Goal: Information Seeking & Learning: Compare options

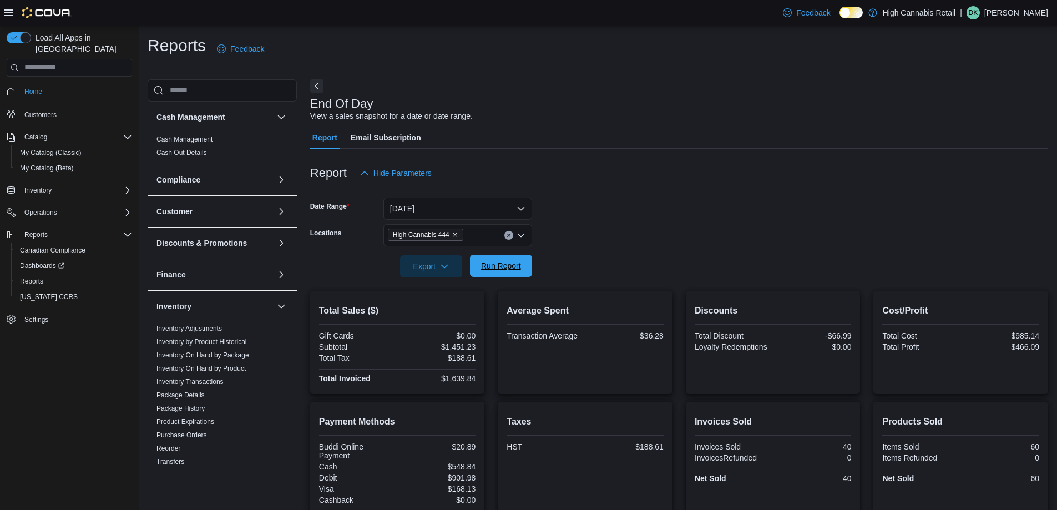
click at [523, 263] on span "Run Report" at bounding box center [500, 266] width 49 height 22
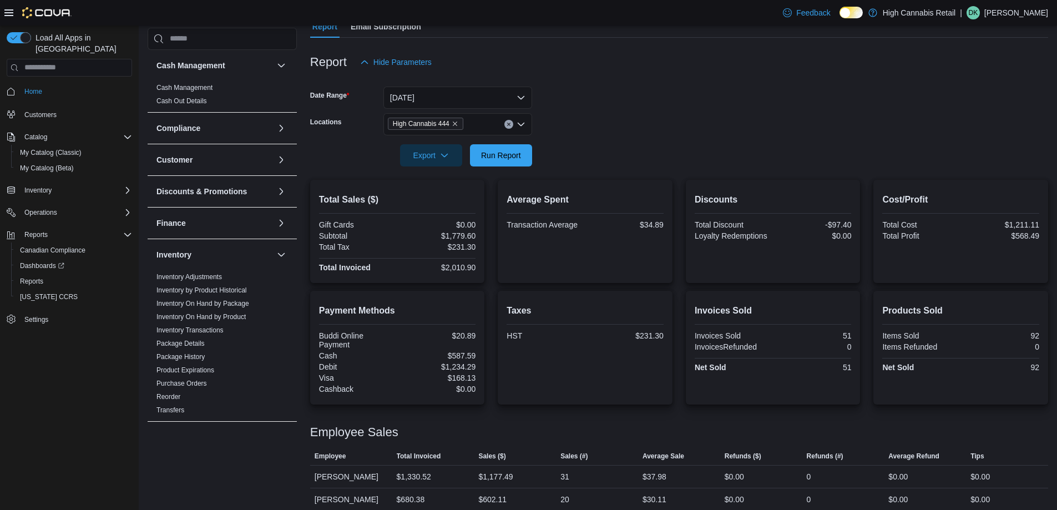
scroll to position [121, 0]
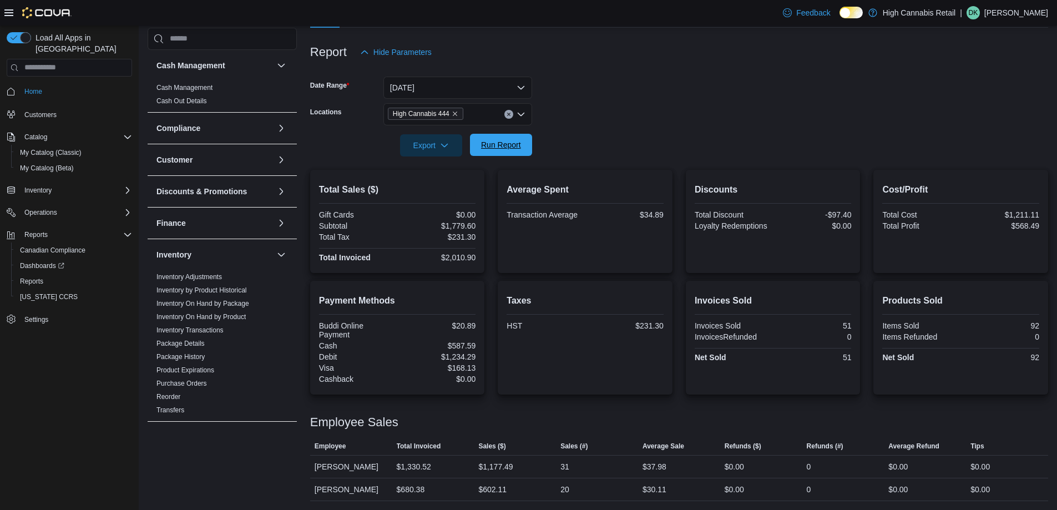
click at [506, 138] on span "Run Report" at bounding box center [500, 145] width 49 height 22
click at [506, 111] on button "Clear input" at bounding box center [508, 114] width 9 height 9
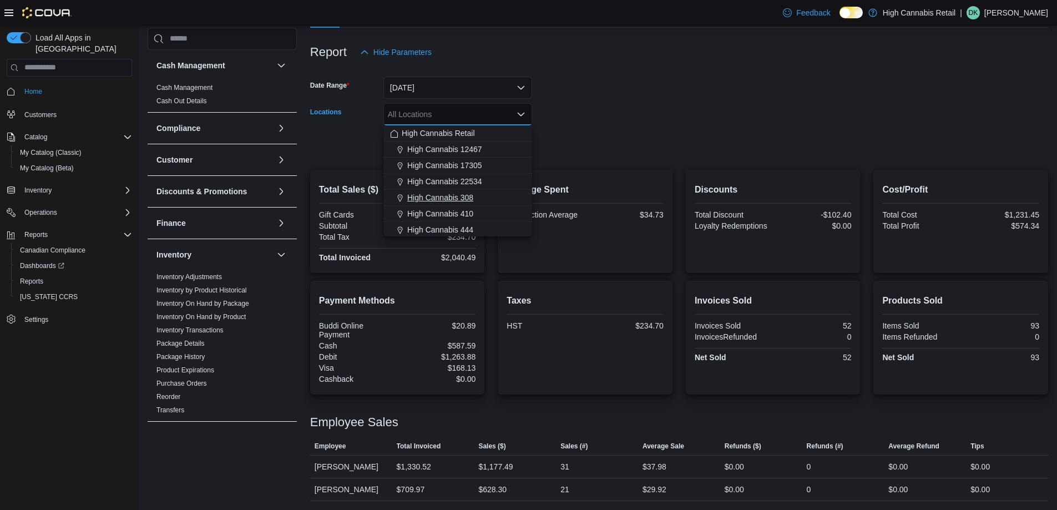
click at [490, 200] on div "High Cannabis 308" at bounding box center [457, 197] width 135 height 11
click at [554, 155] on form "Date Range Today Locations High Cannabis 308 Combo box. Selected. High Cannabis…" at bounding box center [679, 109] width 738 height 93
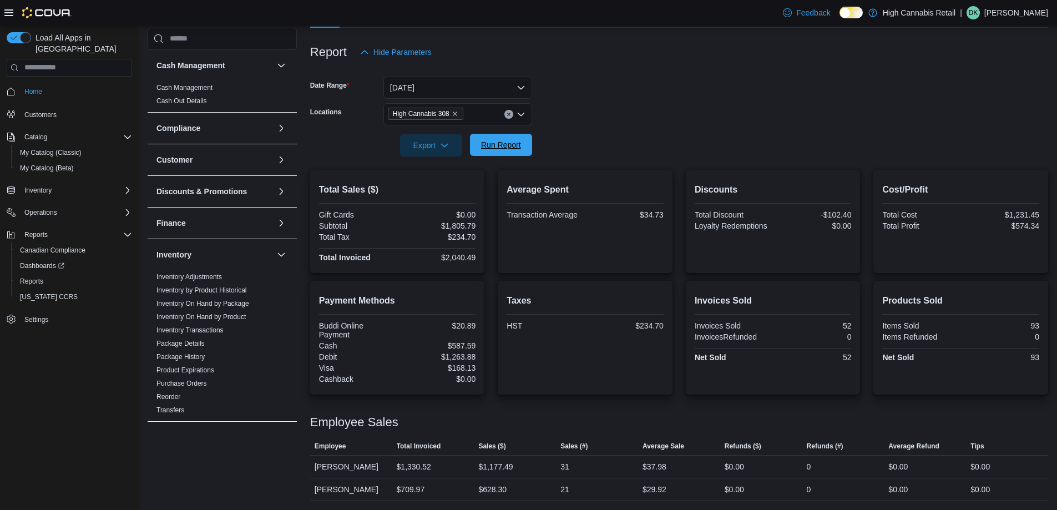
click at [511, 145] on span "Run Report" at bounding box center [501, 144] width 40 height 11
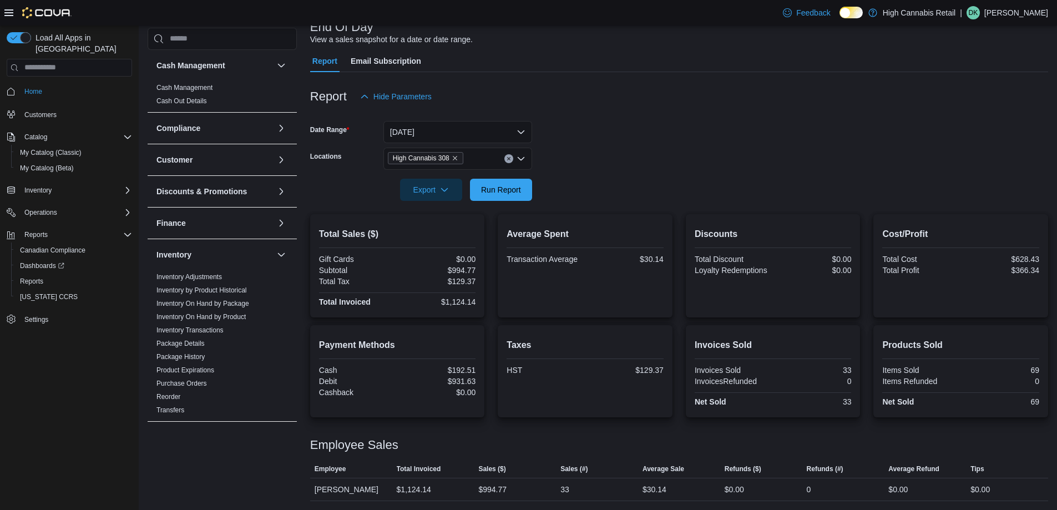
scroll to position [77, 0]
click at [506, 160] on icon "Clear input" at bounding box center [508, 158] width 4 height 4
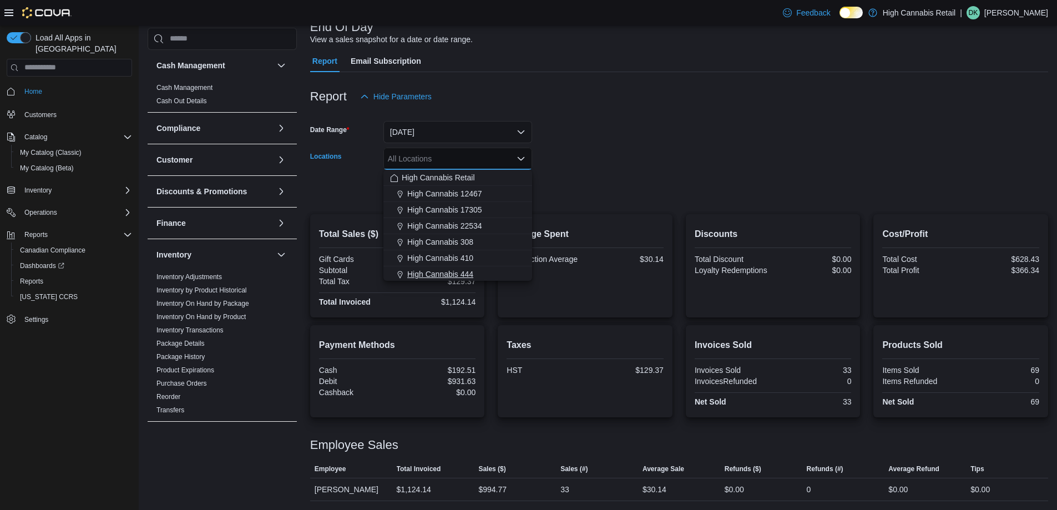
click at [487, 271] on div "High Cannabis 444" at bounding box center [457, 273] width 135 height 11
click at [566, 210] on div at bounding box center [679, 207] width 738 height 13
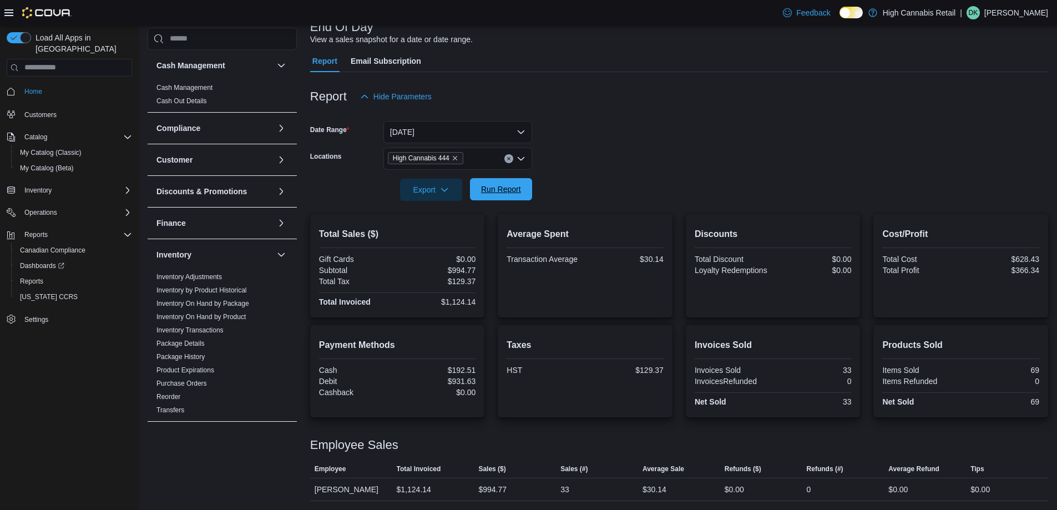
click at [503, 190] on span "Run Report" at bounding box center [501, 189] width 40 height 11
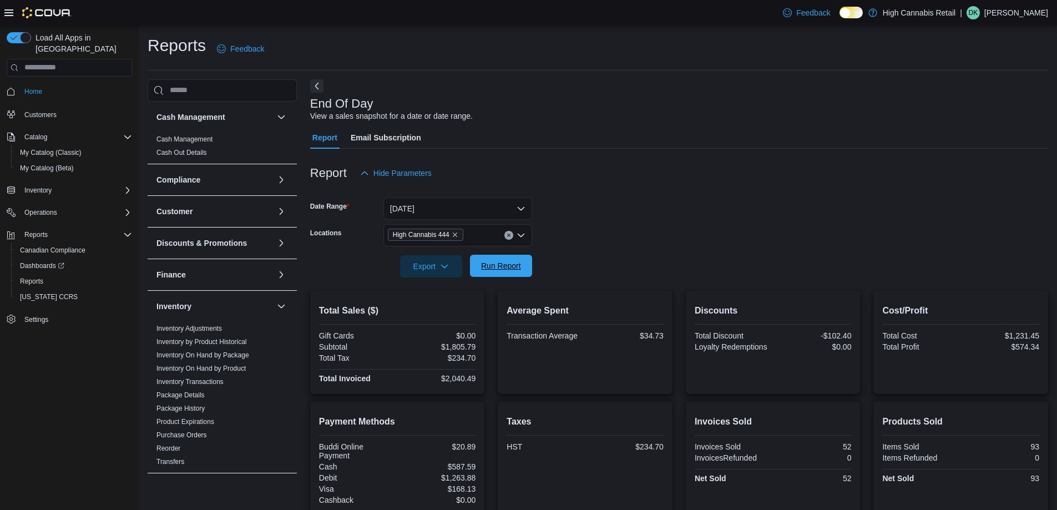
click at [509, 271] on span "Run Report" at bounding box center [500, 266] width 49 height 22
click at [479, 262] on span "Run Report" at bounding box center [500, 266] width 49 height 22
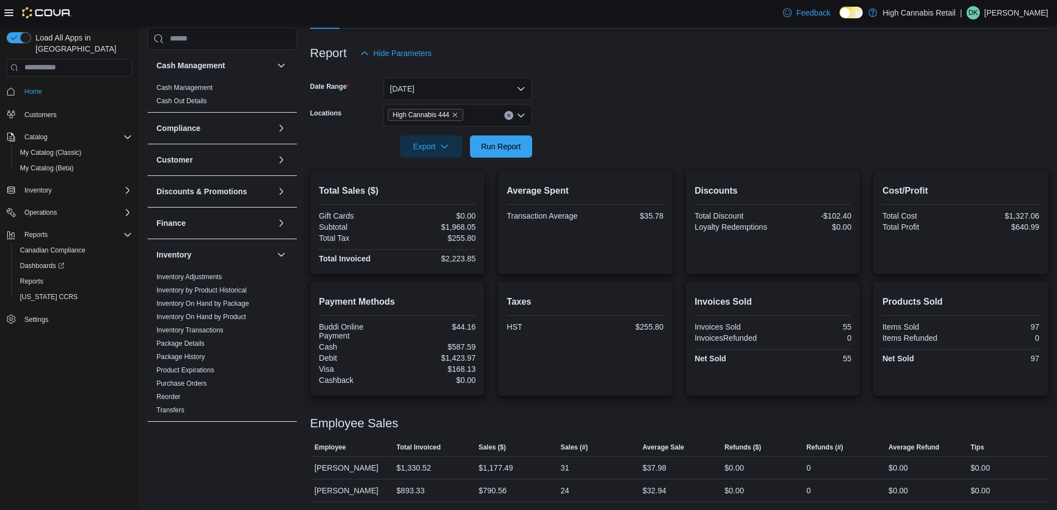
scroll to position [121, 0]
click at [510, 144] on span "Run Report" at bounding box center [501, 144] width 40 height 11
click at [37, 164] on span "My Catalog (Beta)" at bounding box center [47, 168] width 54 height 9
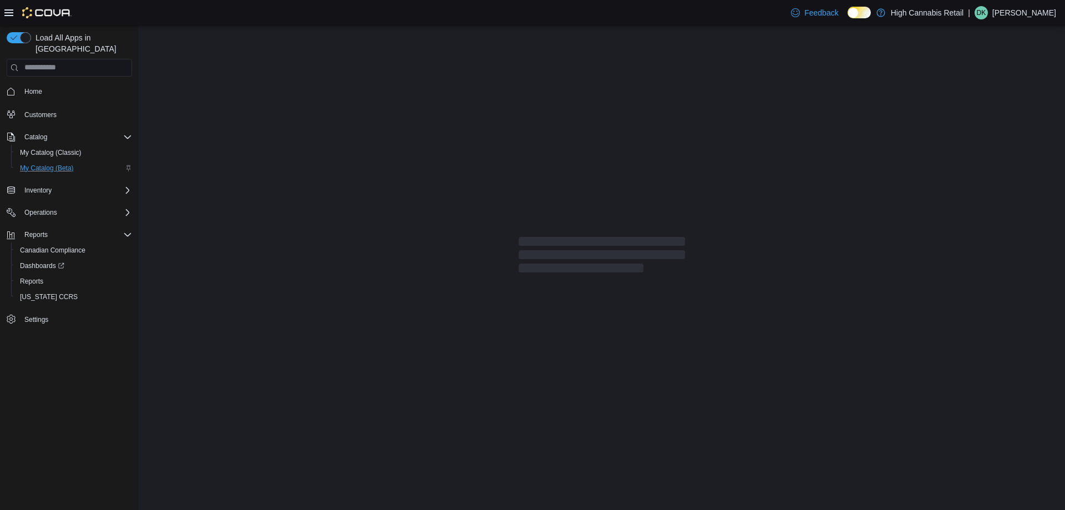
select select "**********"
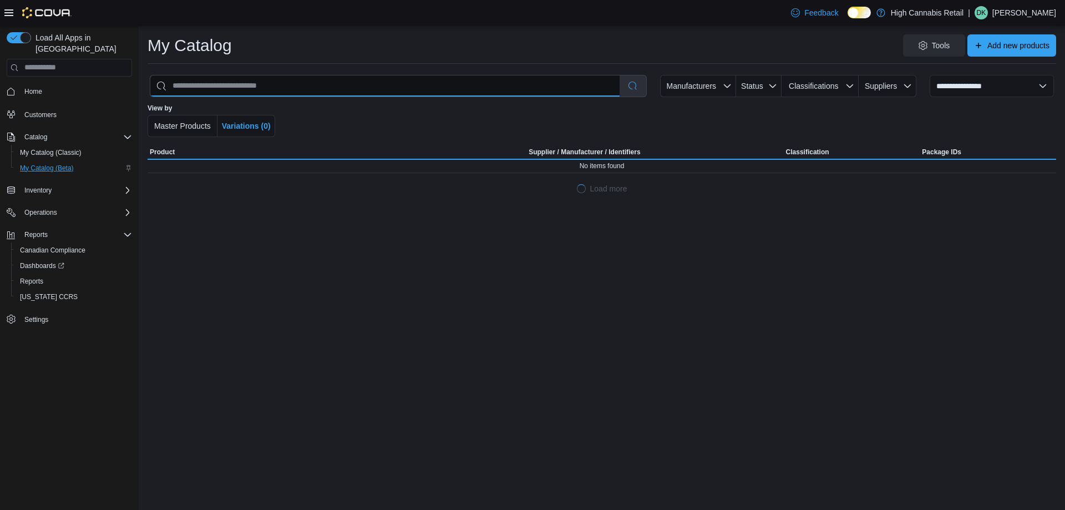
click at [371, 90] on input "search" at bounding box center [384, 85] width 469 height 21
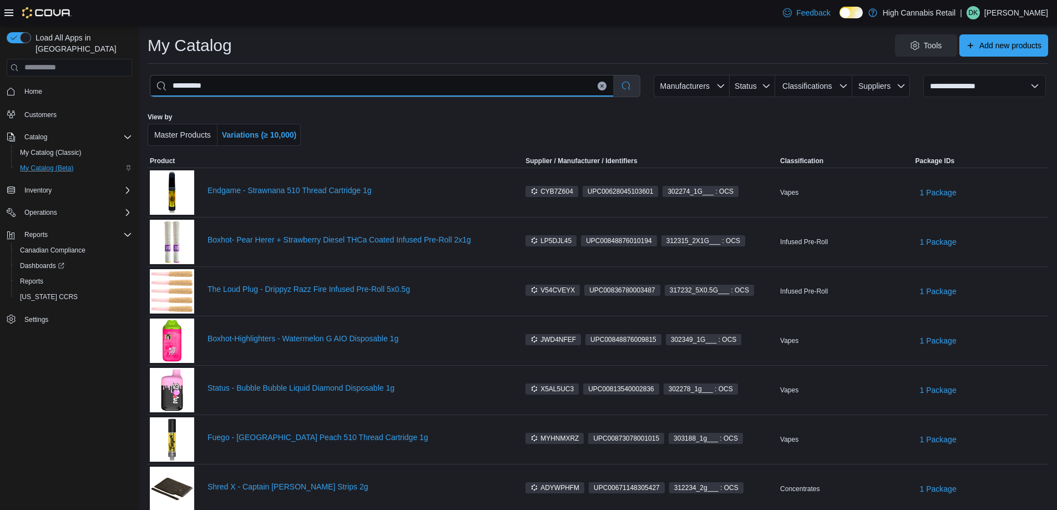
type input "**********"
select select "*********"
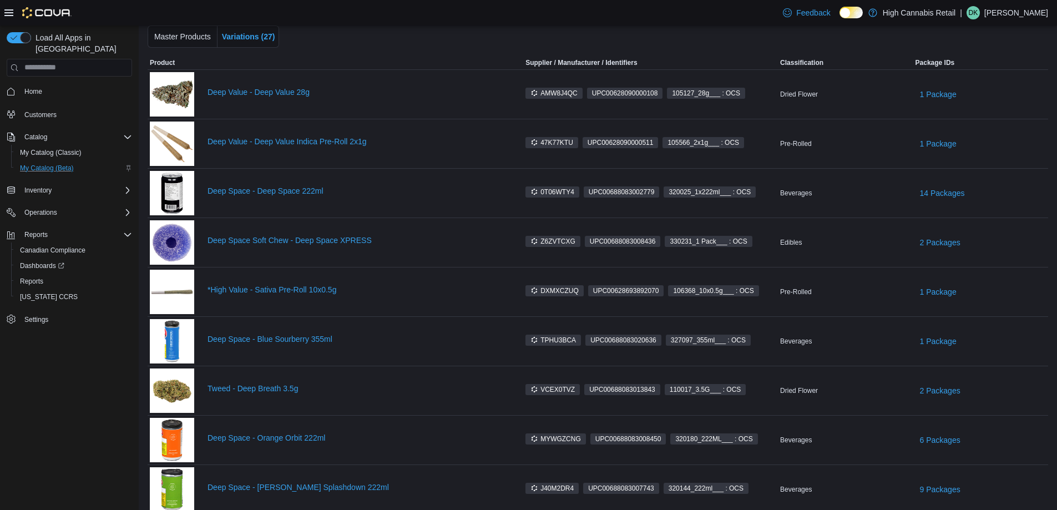
scroll to position [111, 0]
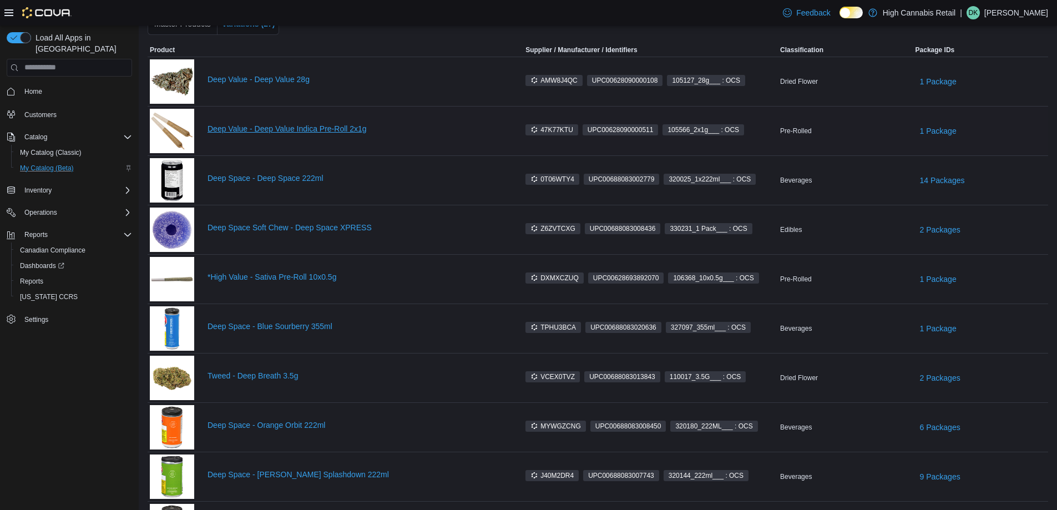
type input "**********"
click at [324, 125] on link "Deep Value - Deep Value Indica Pre-Roll 2x1g" at bounding box center [356, 128] width 298 height 9
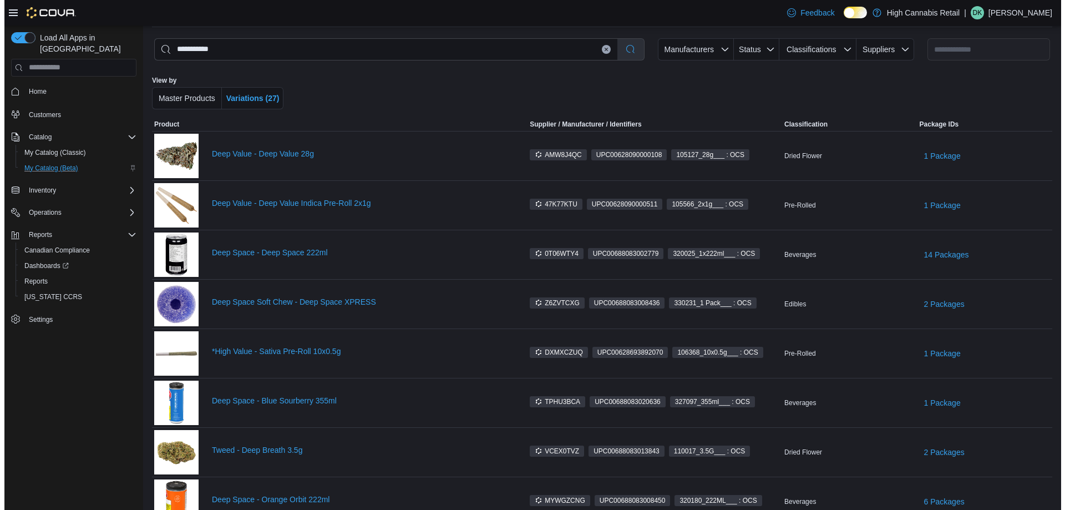
scroll to position [0, 0]
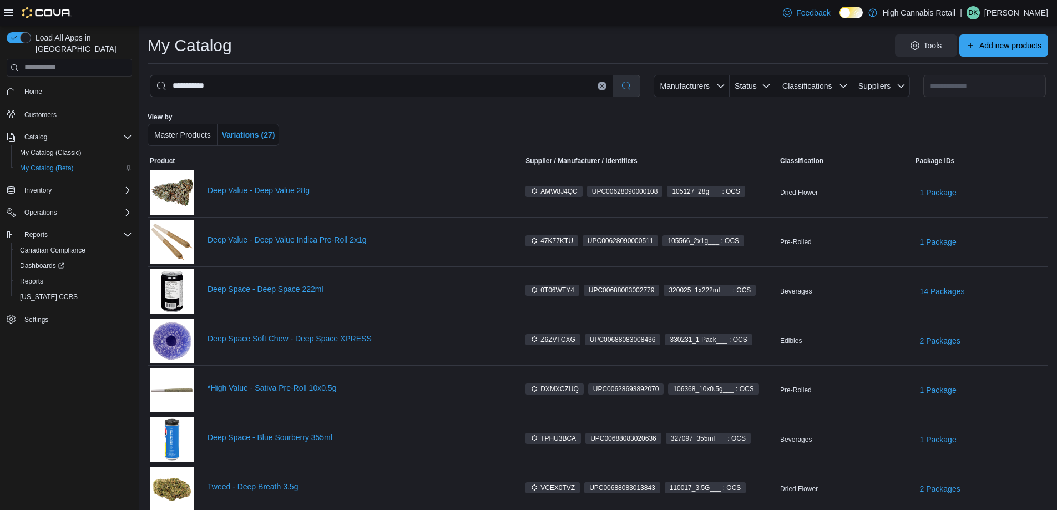
click at [603, 87] on icon "Clear input" at bounding box center [602, 85] width 3 height 3
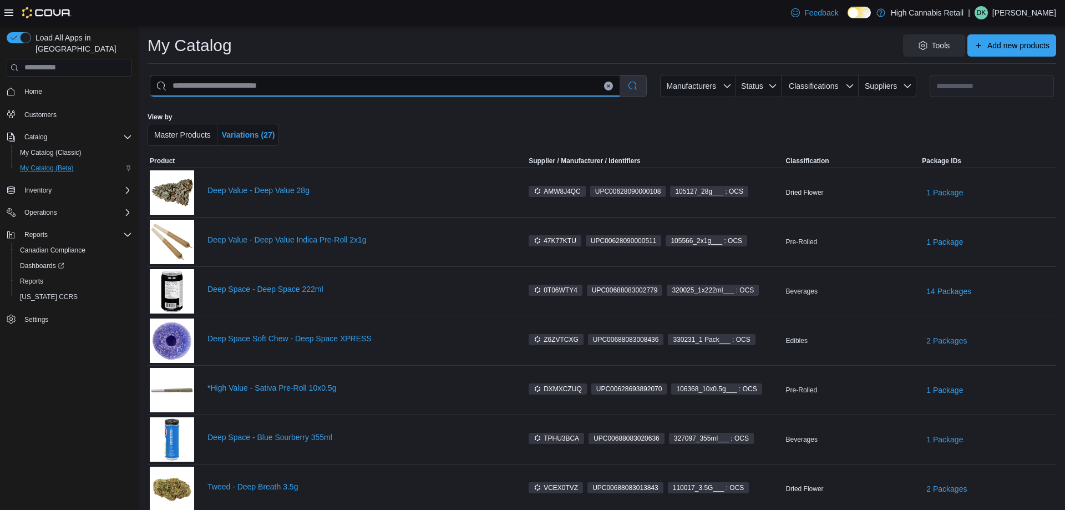
select select "**********"
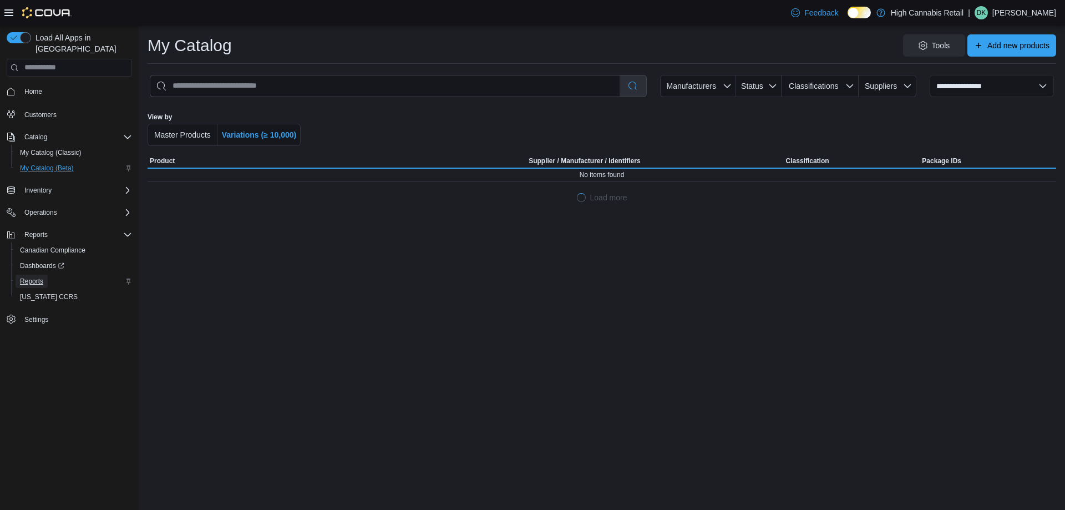
click at [44, 275] on link "Reports" at bounding box center [32, 281] width 32 height 13
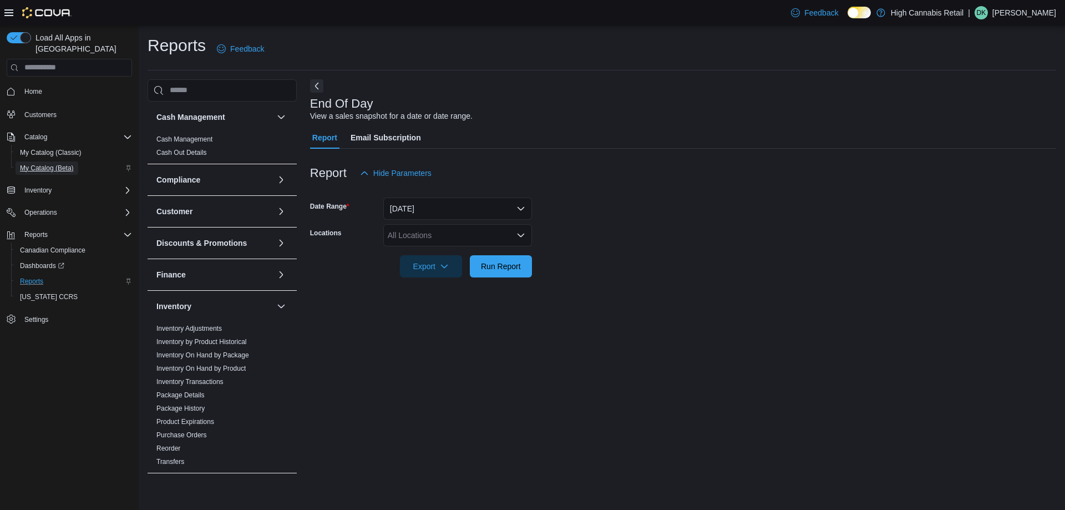
click at [47, 163] on span "My Catalog (Beta)" at bounding box center [47, 167] width 54 height 13
select select "**********"
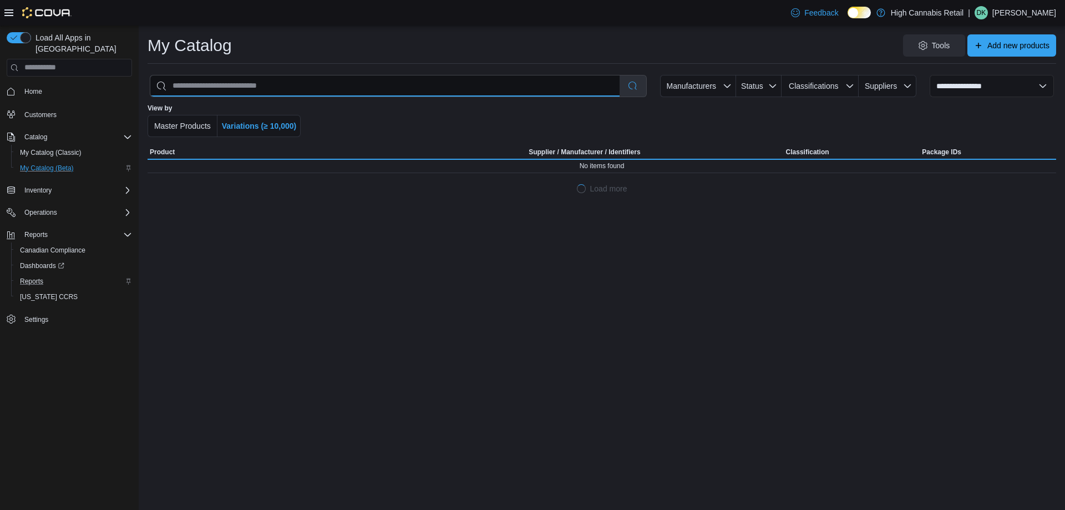
click at [243, 80] on input "search" at bounding box center [384, 85] width 469 height 21
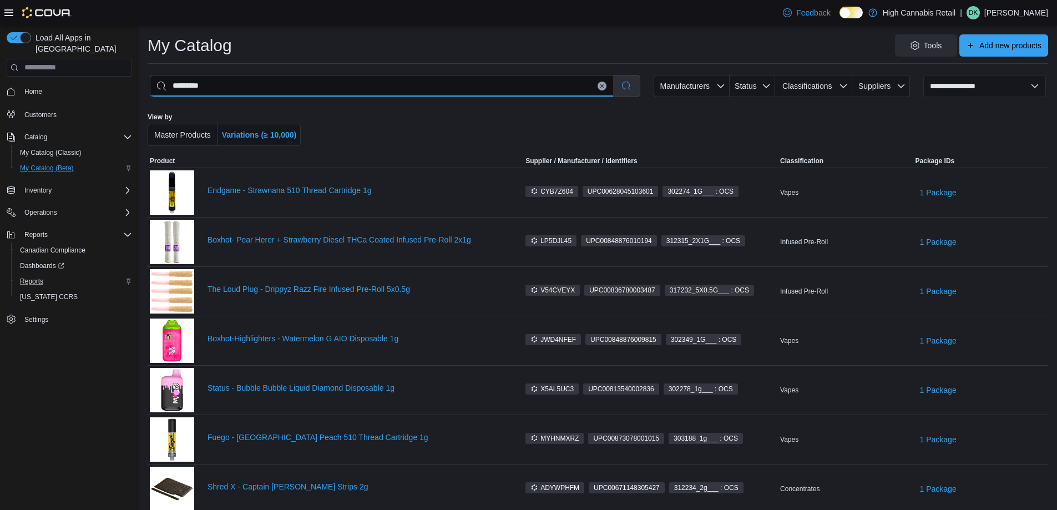
type input "*********"
select select "*********"
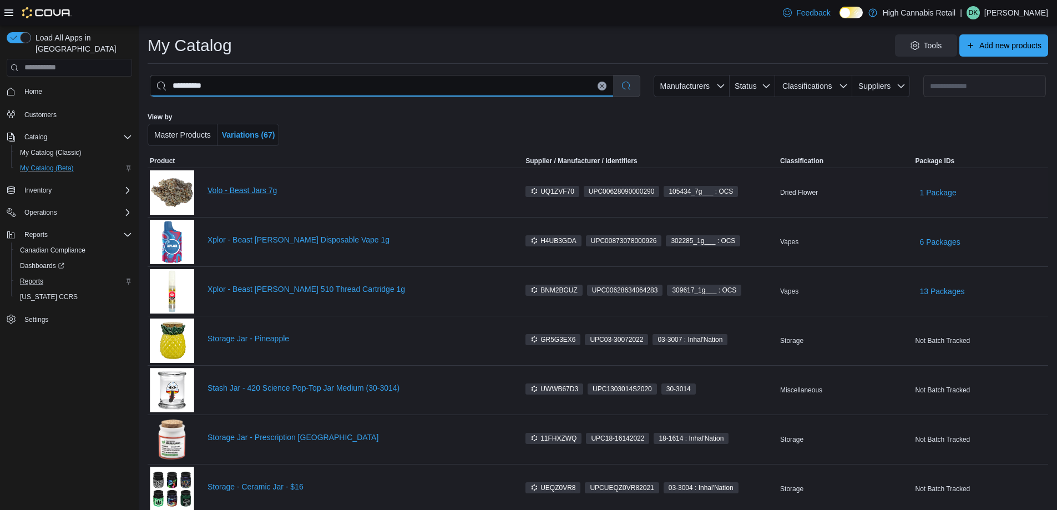
type input "*********"
click at [251, 186] on link "Volo - Beast Jars 7g" at bounding box center [356, 190] width 298 height 9
click at [604, 83] on input "*********" at bounding box center [381, 85] width 463 height 21
click at [606, 84] on button "Clear input" at bounding box center [601, 86] width 9 height 9
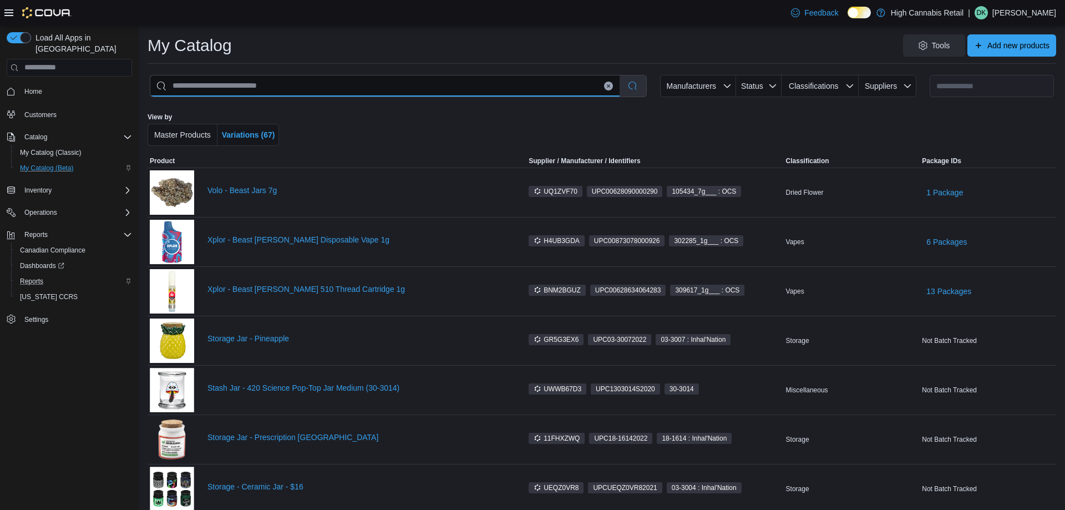
select select "**********"
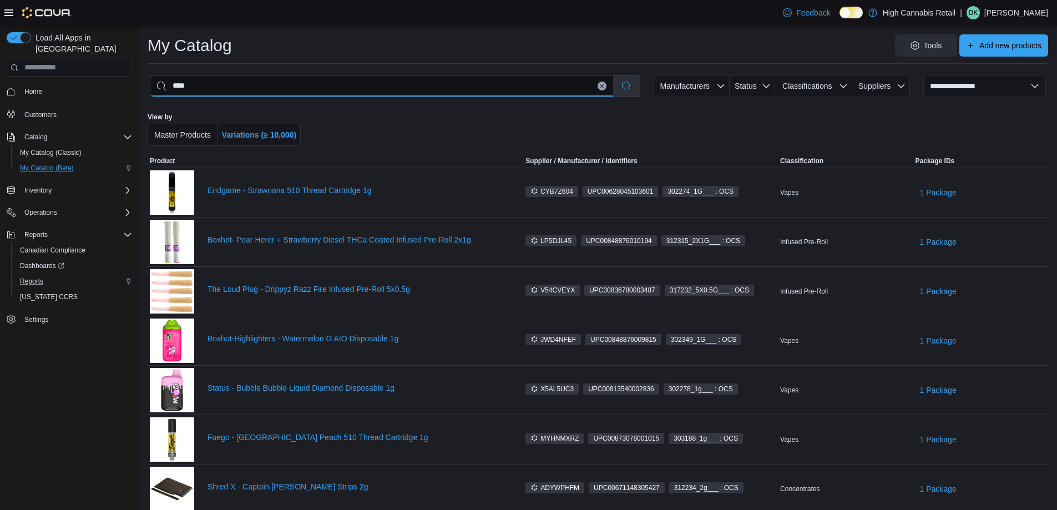
type input "*****"
select select "*********"
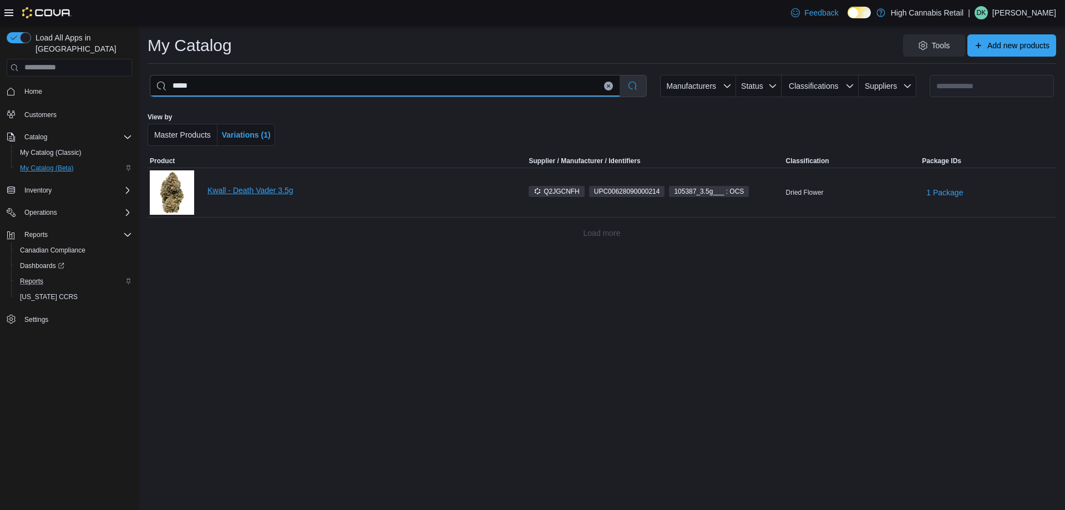
type input "*****"
click at [250, 192] on link "Kwall - Death Vader 3.5g" at bounding box center [357, 190] width 301 height 9
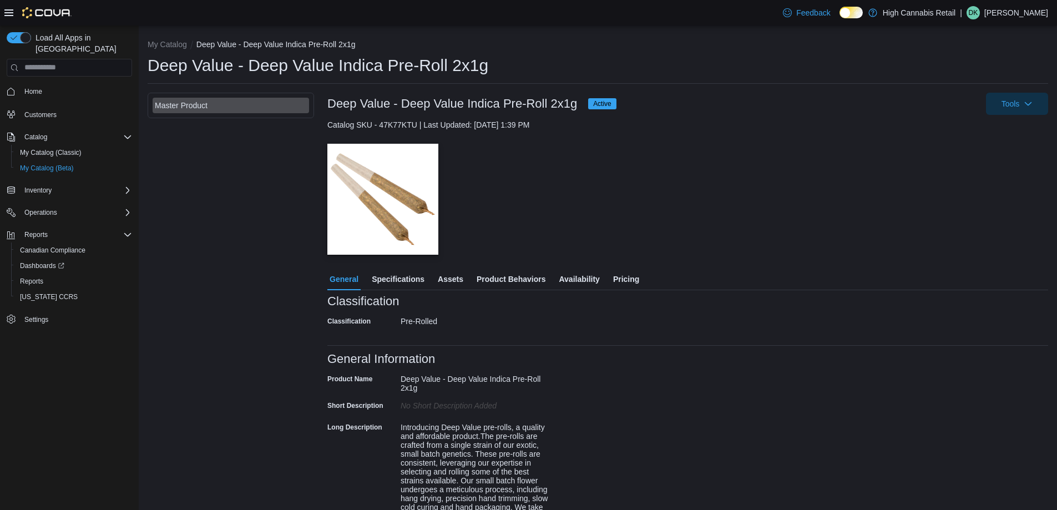
click at [623, 280] on span "Pricing" at bounding box center [626, 279] width 26 height 22
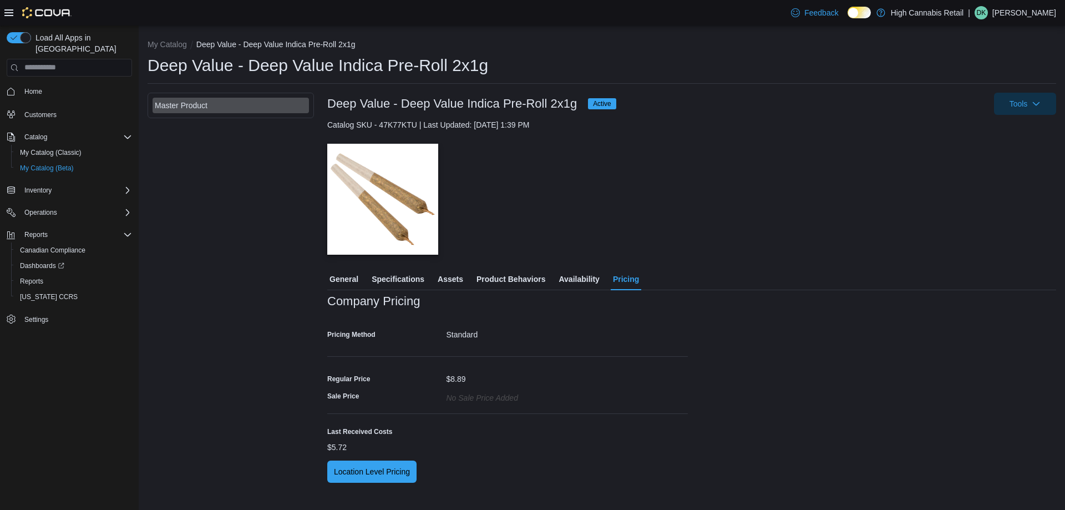
click at [353, 276] on span "General" at bounding box center [343, 279] width 29 height 22
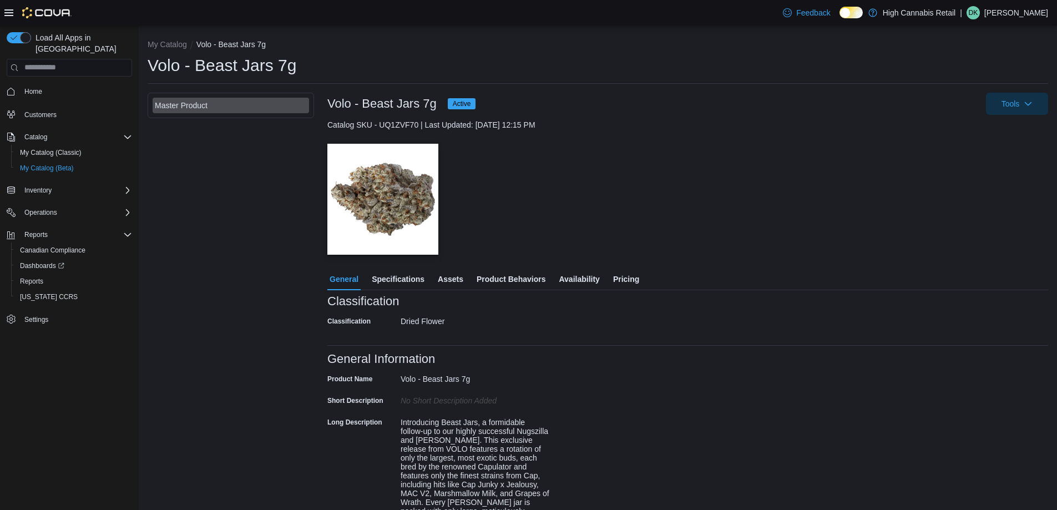
click at [632, 275] on span "Pricing" at bounding box center [626, 279] width 26 height 22
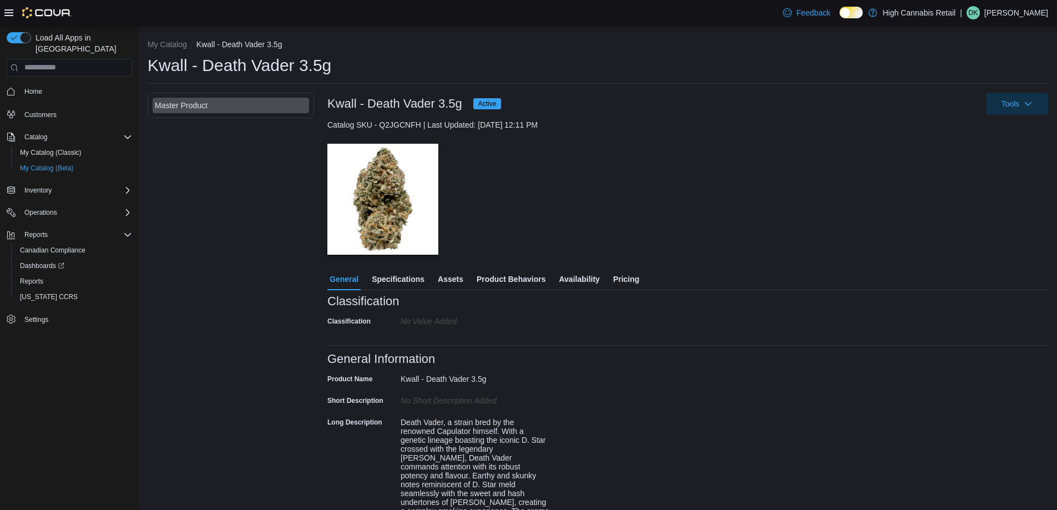
click at [625, 276] on span "Pricing" at bounding box center [626, 279] width 26 height 22
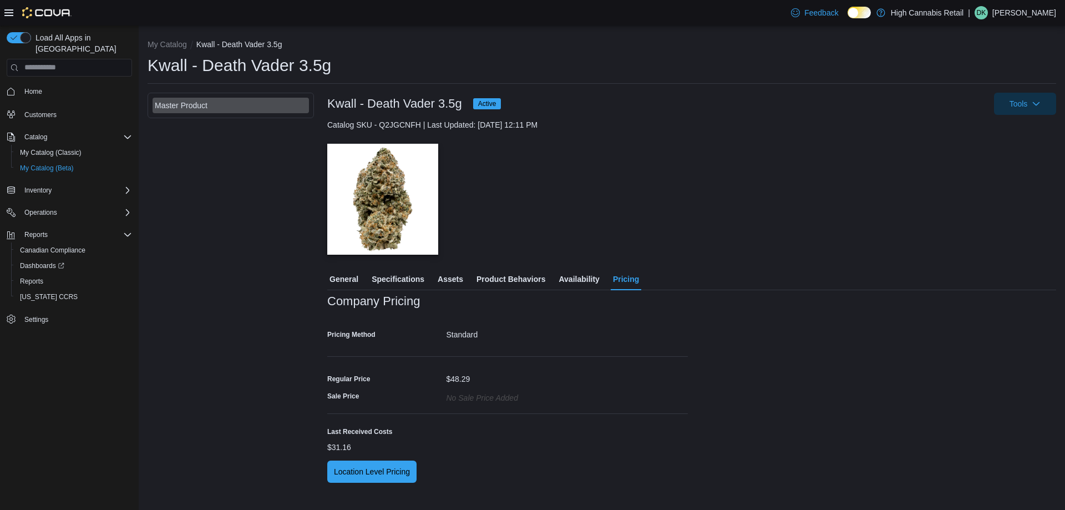
click at [346, 283] on span "General" at bounding box center [343, 279] width 29 height 22
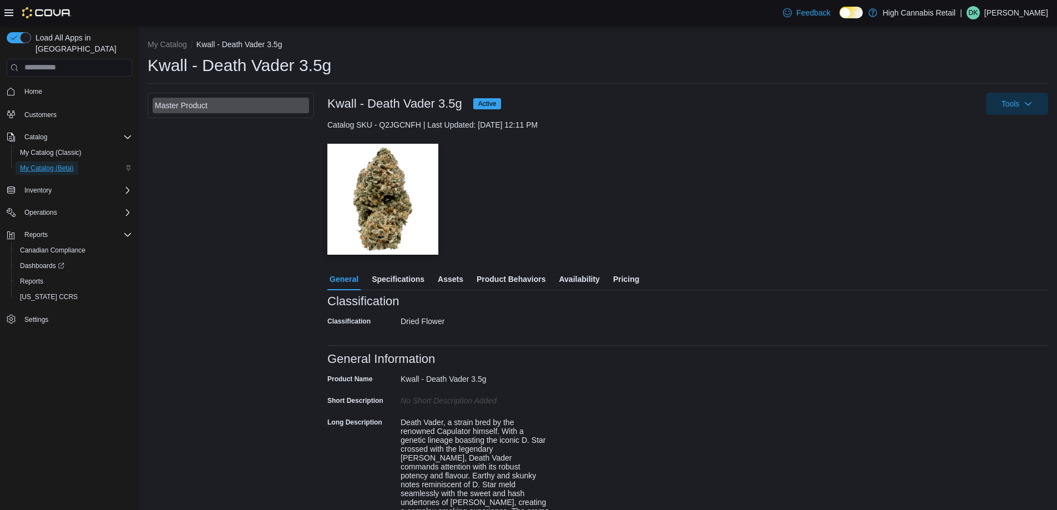
click at [50, 164] on span "My Catalog (Beta)" at bounding box center [47, 168] width 54 height 9
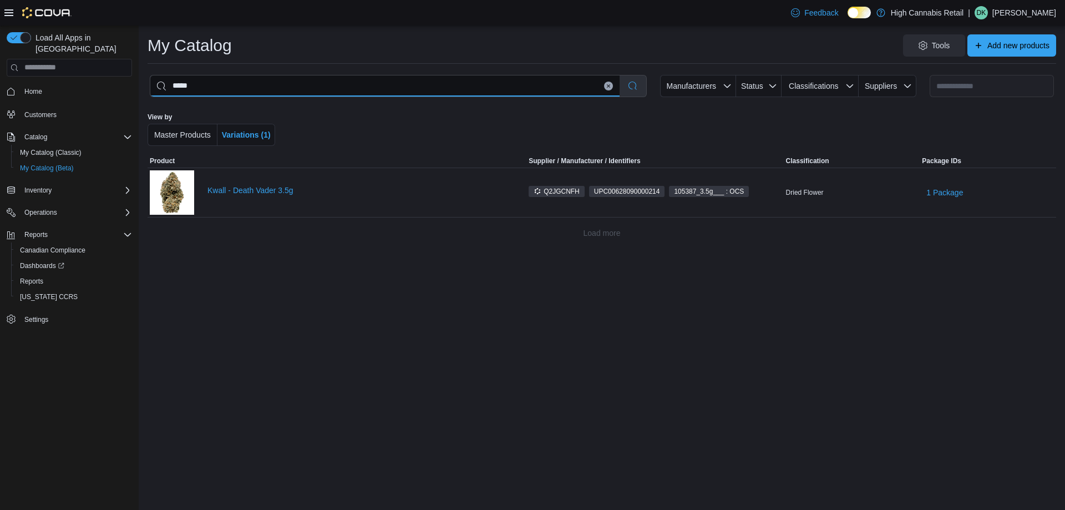
click at [220, 89] on input "*****" at bounding box center [384, 85] width 469 height 21
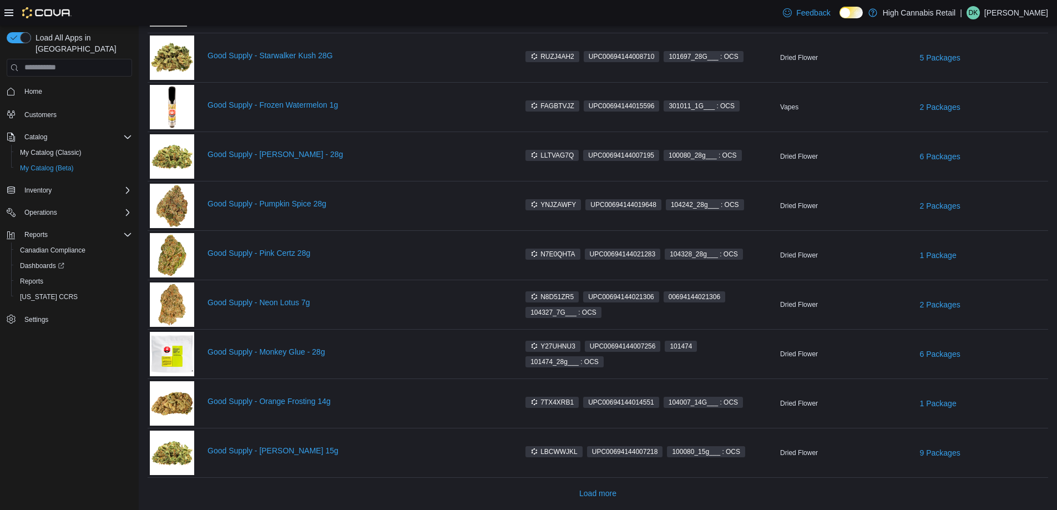
scroll to position [681, 0]
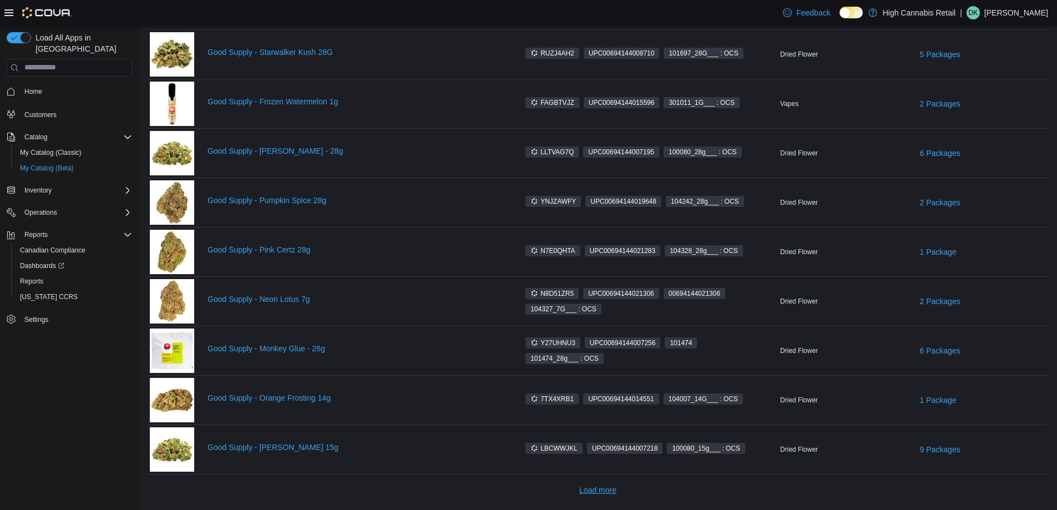
type input "**********"
click at [598, 491] on span "Load more" at bounding box center [597, 489] width 37 height 11
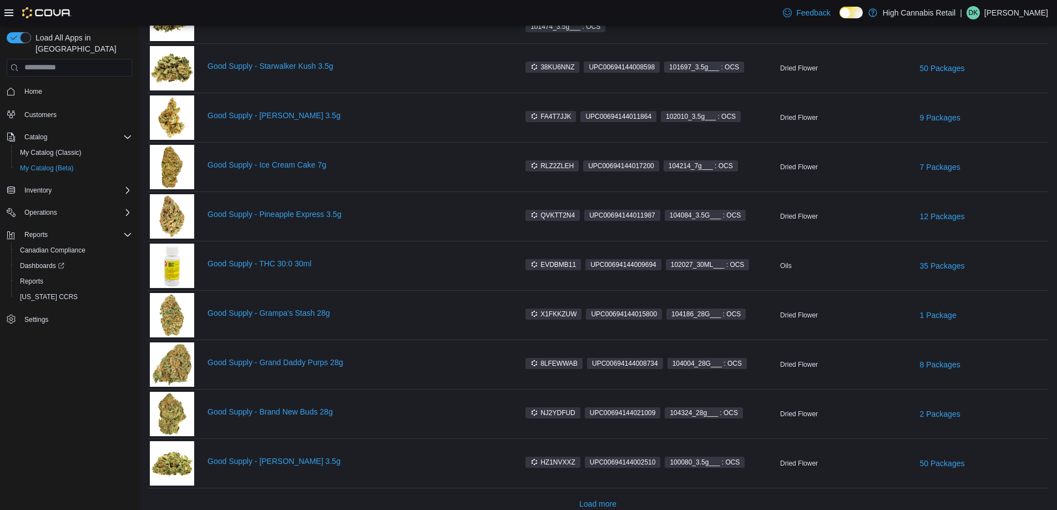
scroll to position [1668, 0]
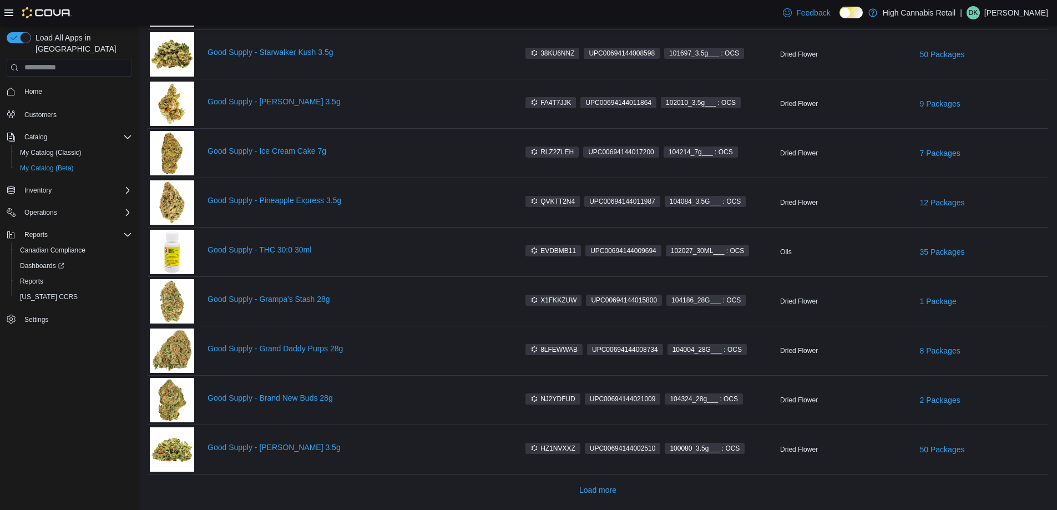
click at [625, 487] on div "Load more" at bounding box center [598, 490] width 900 height 22
click at [616, 485] on span "Load more" at bounding box center [597, 489] width 37 height 11
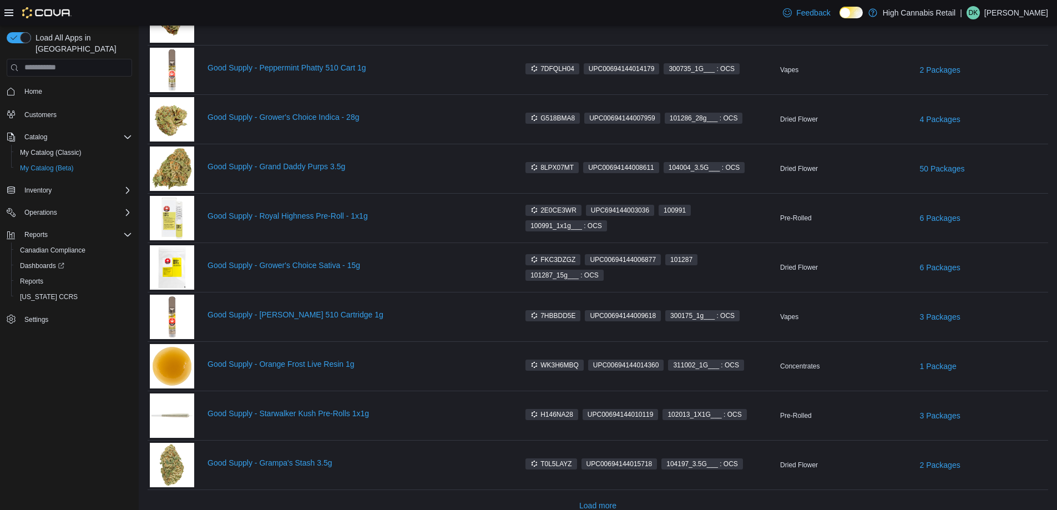
scroll to position [2656, 0]
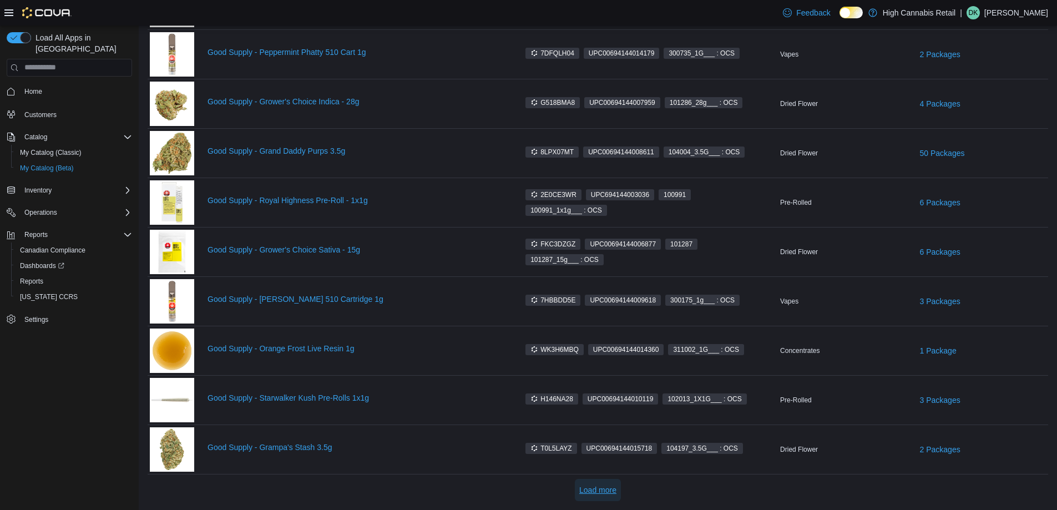
click at [595, 494] on span "Load more" at bounding box center [597, 489] width 37 height 11
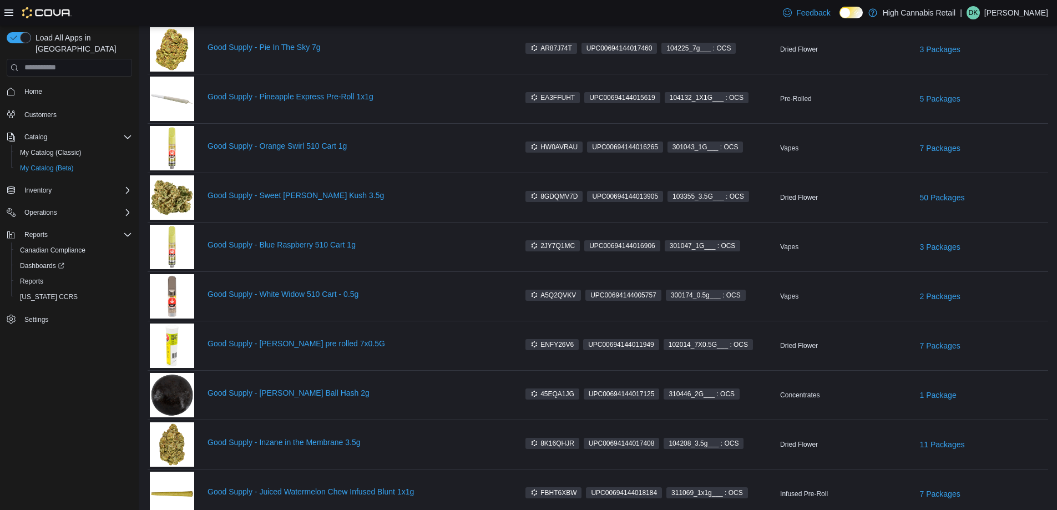
scroll to position [3643, 0]
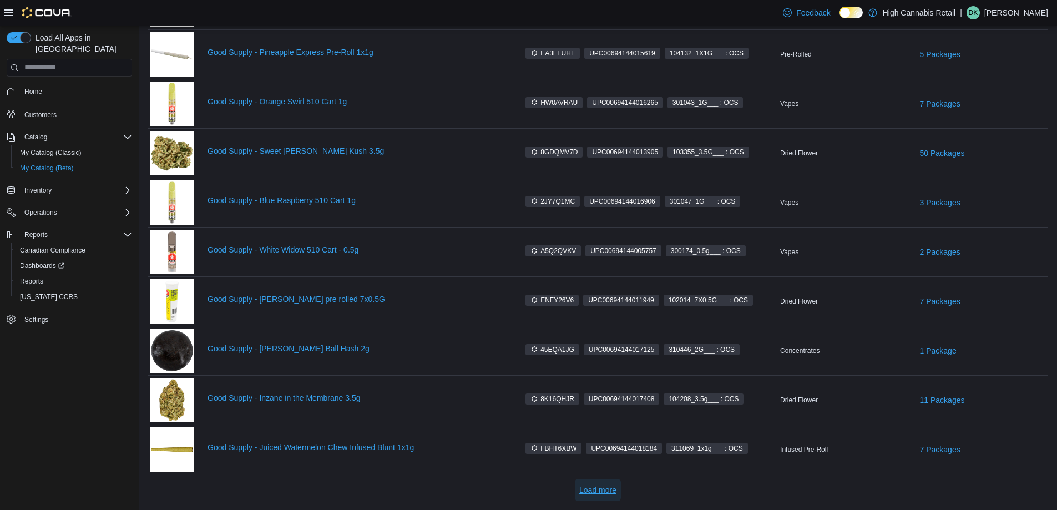
click at [601, 488] on span "Load more" at bounding box center [597, 489] width 37 height 11
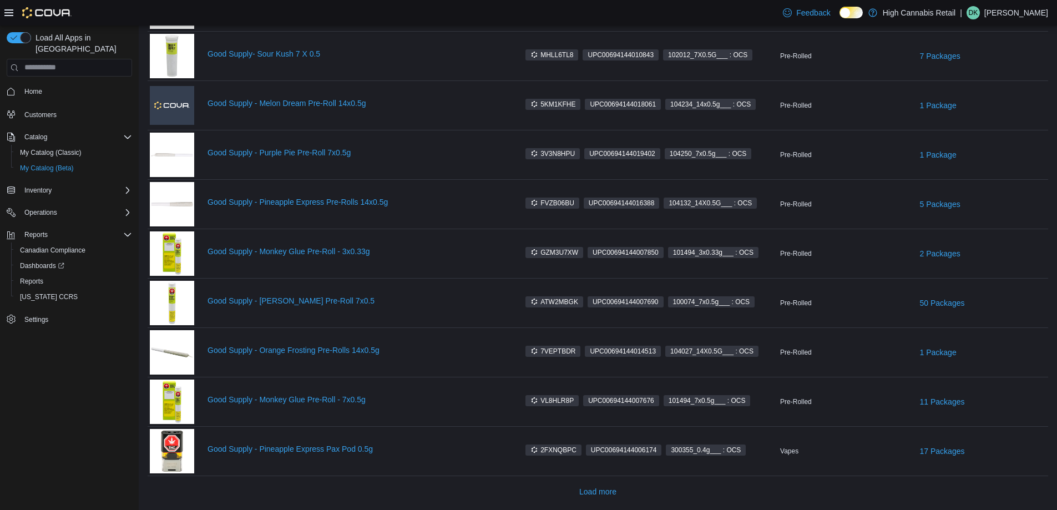
scroll to position [4630, 0]
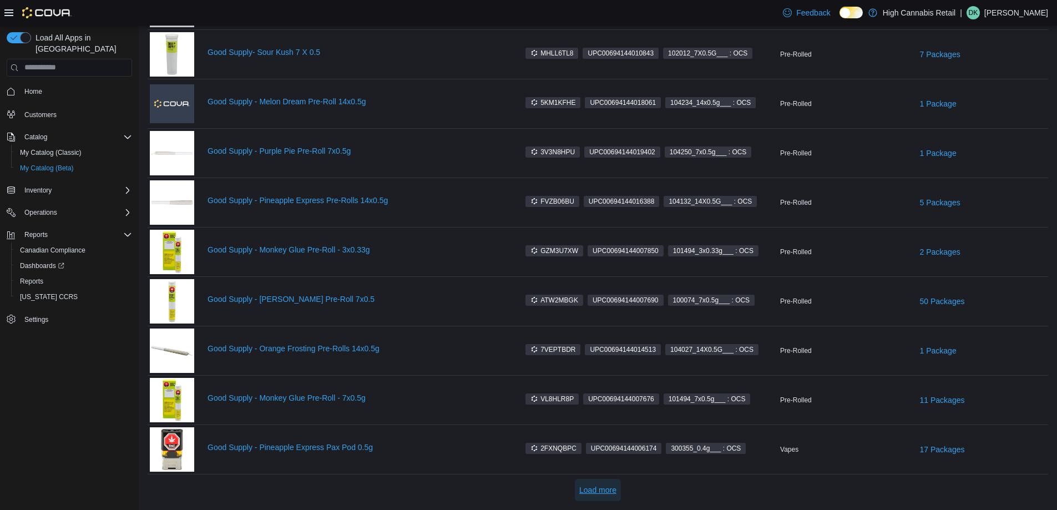
click at [601, 494] on span "Load more" at bounding box center [597, 489] width 37 height 11
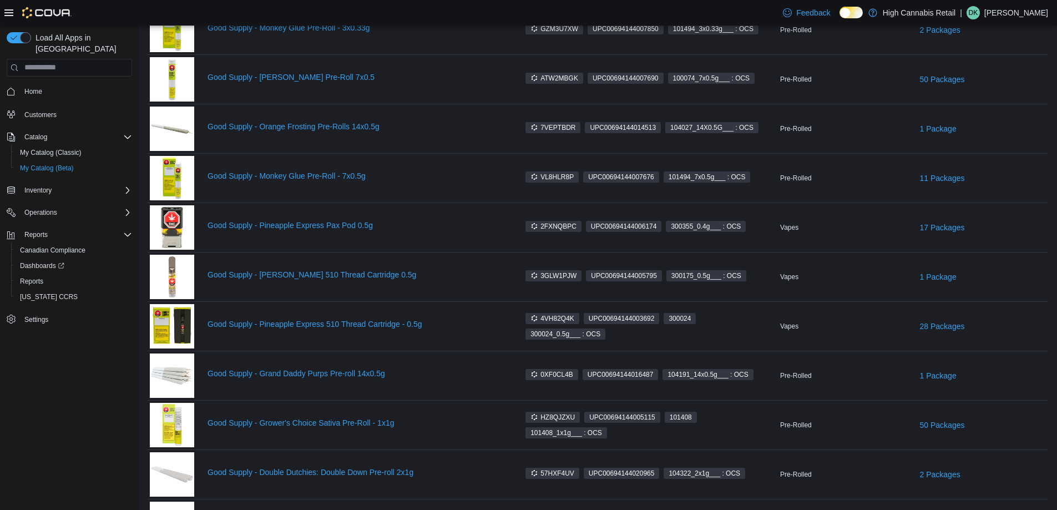
scroll to position [4963, 0]
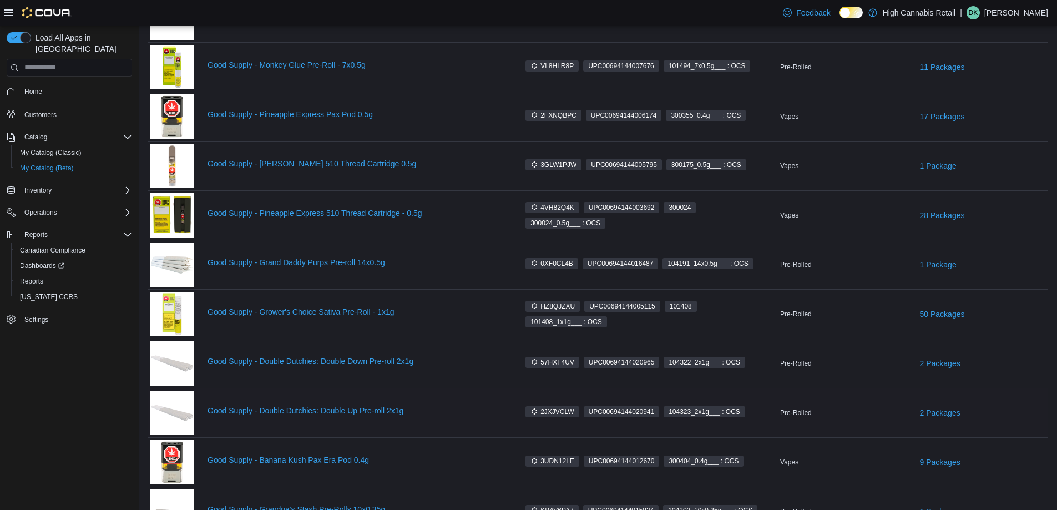
click at [319, 405] on div "Good Supply - Double Dutchies: Double Up Pre-roll 2x1g" at bounding box center [328, 412] width 356 height 44
click at [330, 412] on link "Good Supply - Double Dutchies: Double Up Pre-roll 2x1g" at bounding box center [356, 410] width 298 height 9
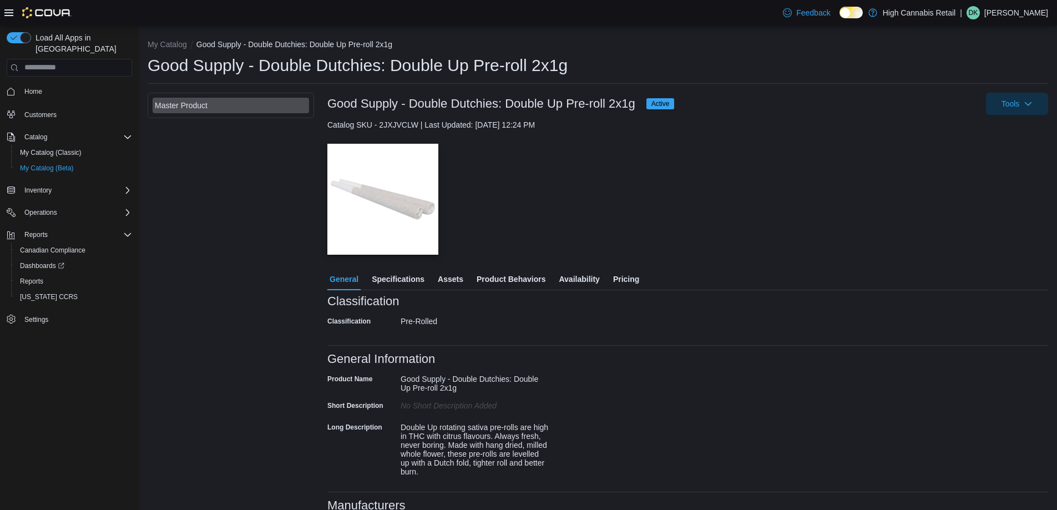
click at [616, 283] on span "Pricing" at bounding box center [626, 279] width 26 height 22
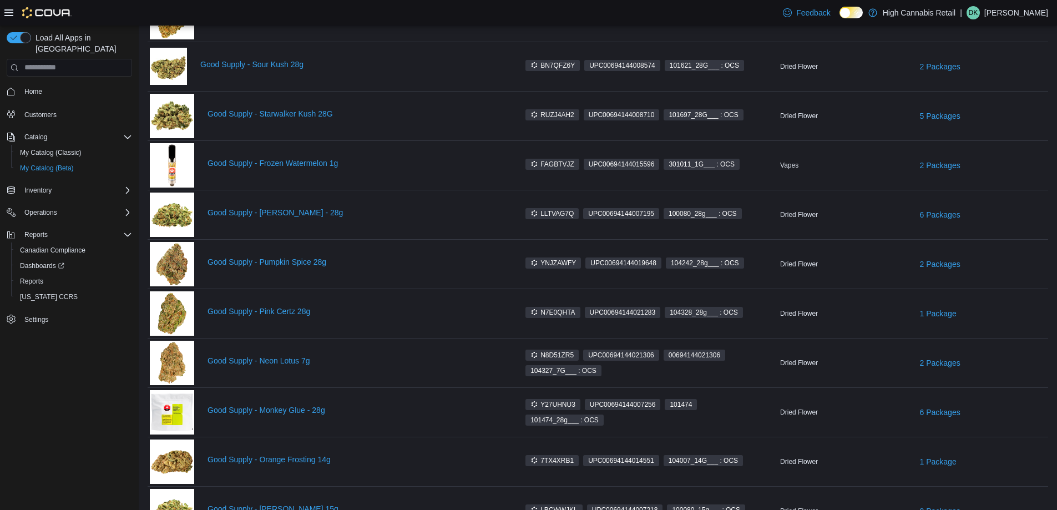
scroll to position [681, 0]
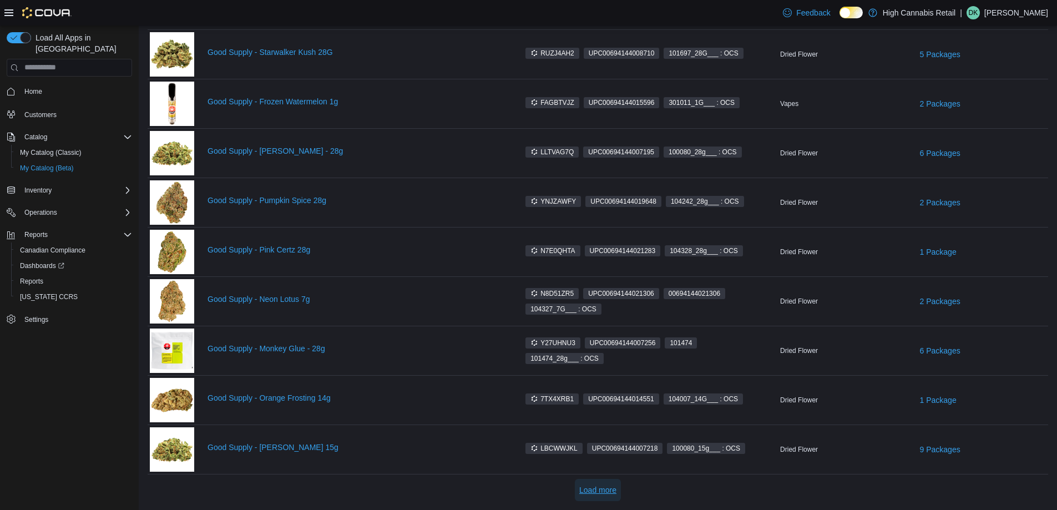
click at [587, 488] on span "Load more" at bounding box center [597, 489] width 37 height 11
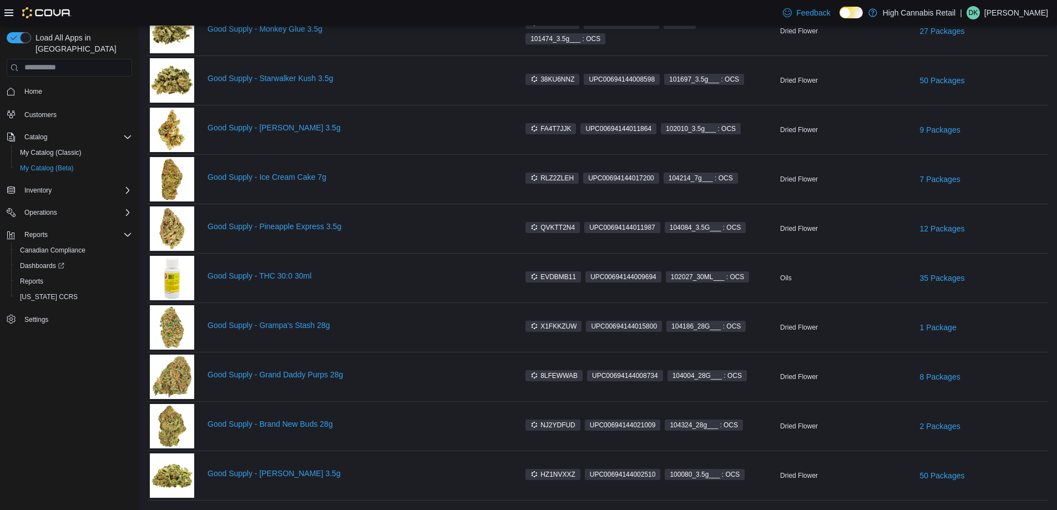
scroll to position [1668, 0]
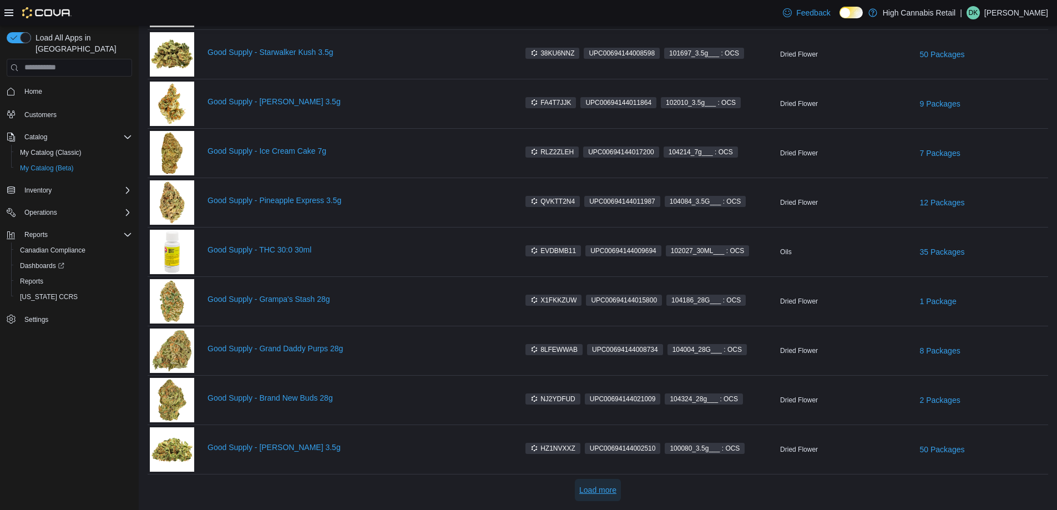
click at [616, 488] on span "Load more" at bounding box center [597, 489] width 37 height 11
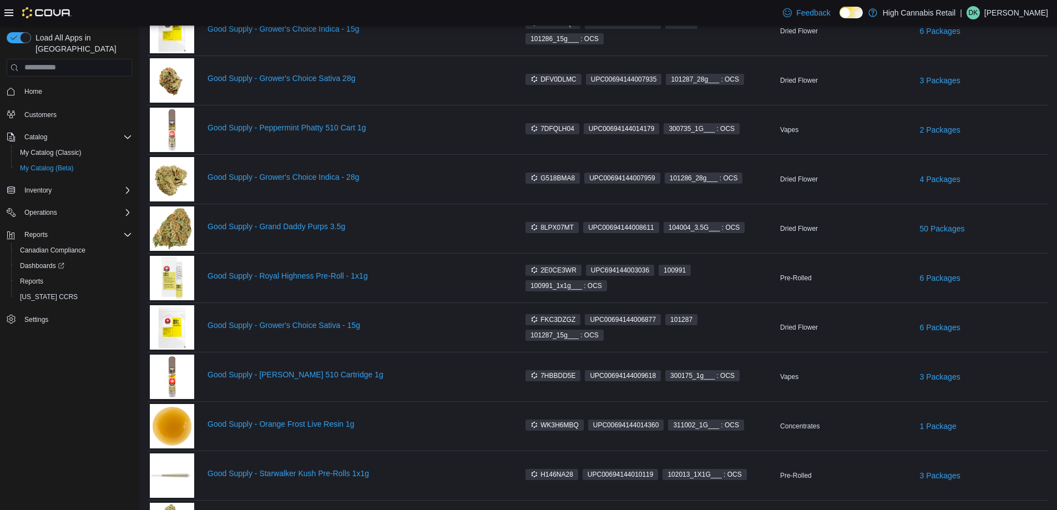
scroll to position [2656, 0]
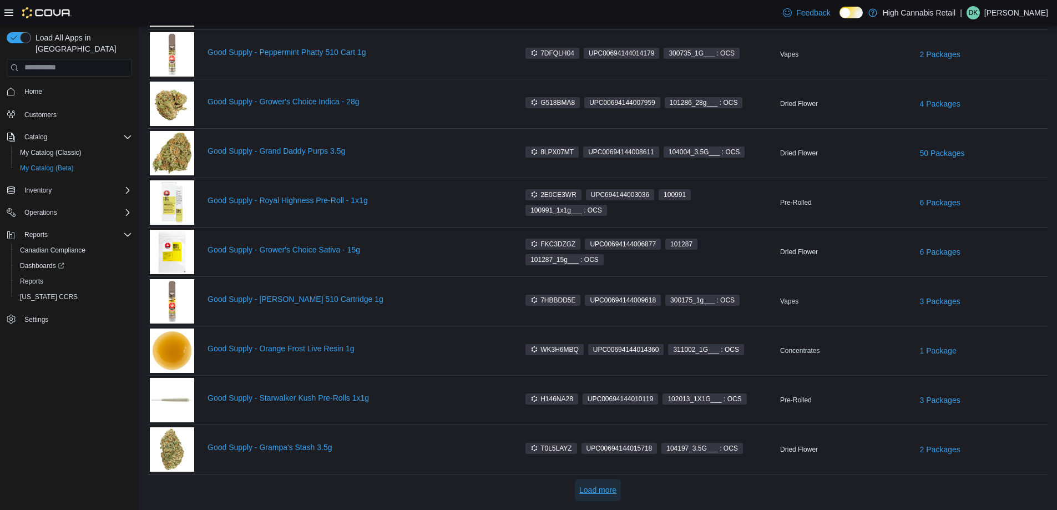
click at [616, 488] on span "Load more" at bounding box center [597, 489] width 37 height 11
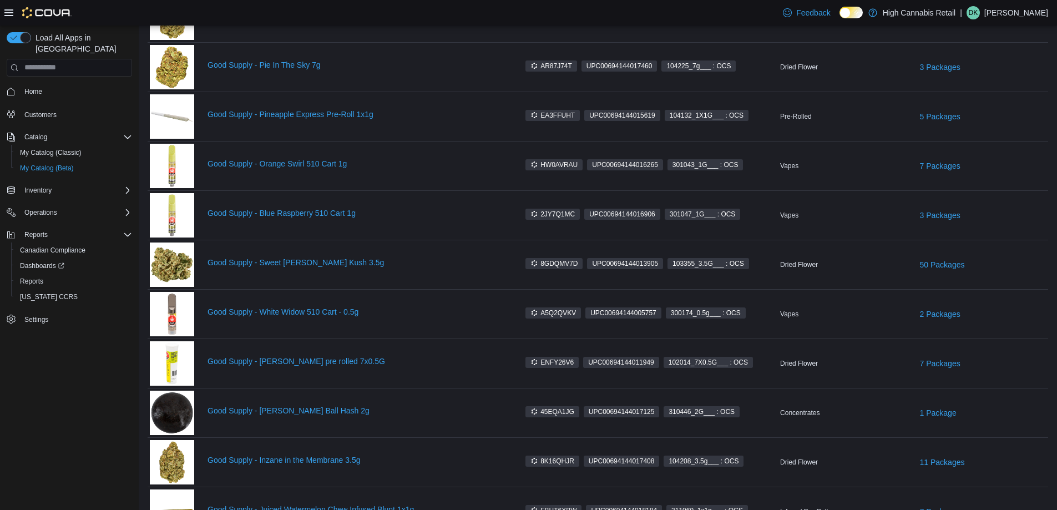
scroll to position [3643, 0]
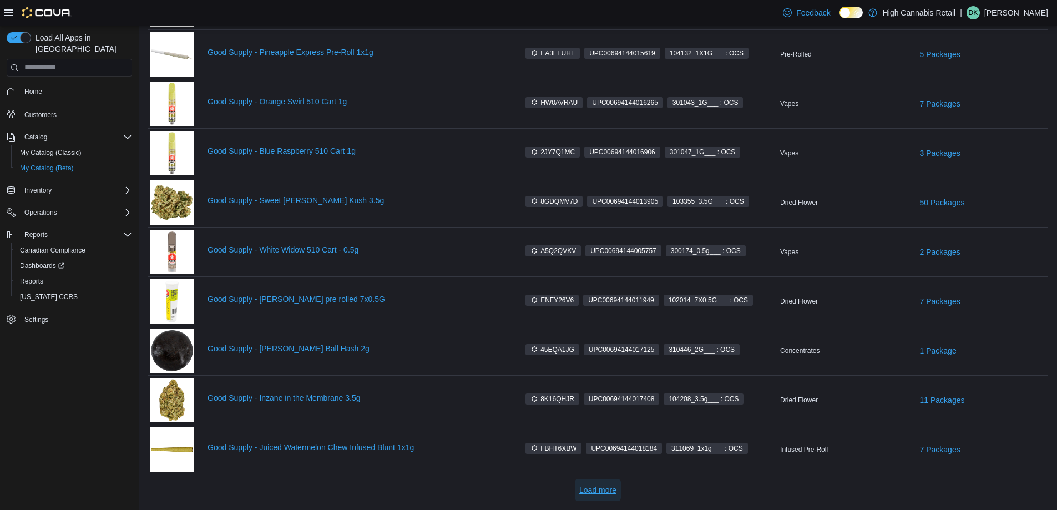
click at [616, 488] on span "Load more" at bounding box center [597, 489] width 37 height 11
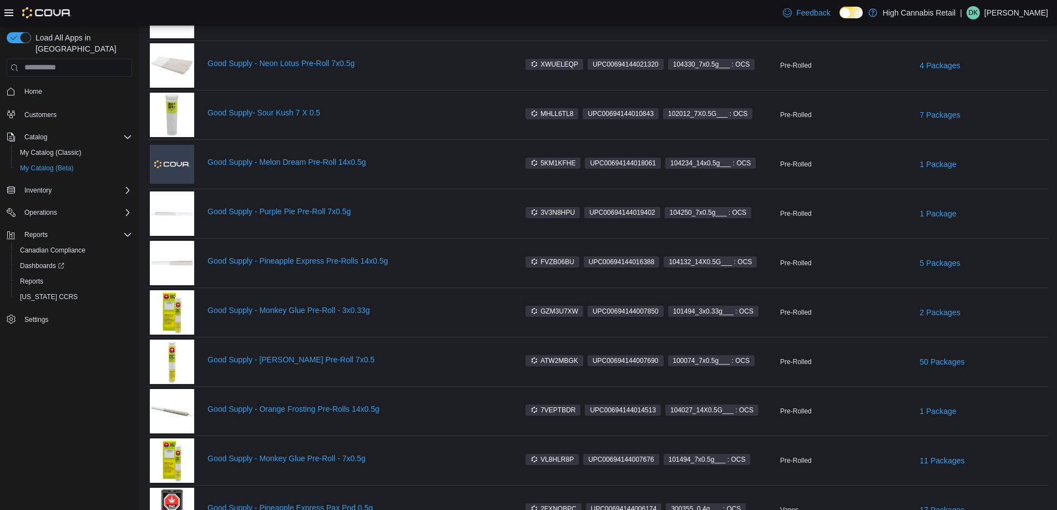
scroll to position [4630, 0]
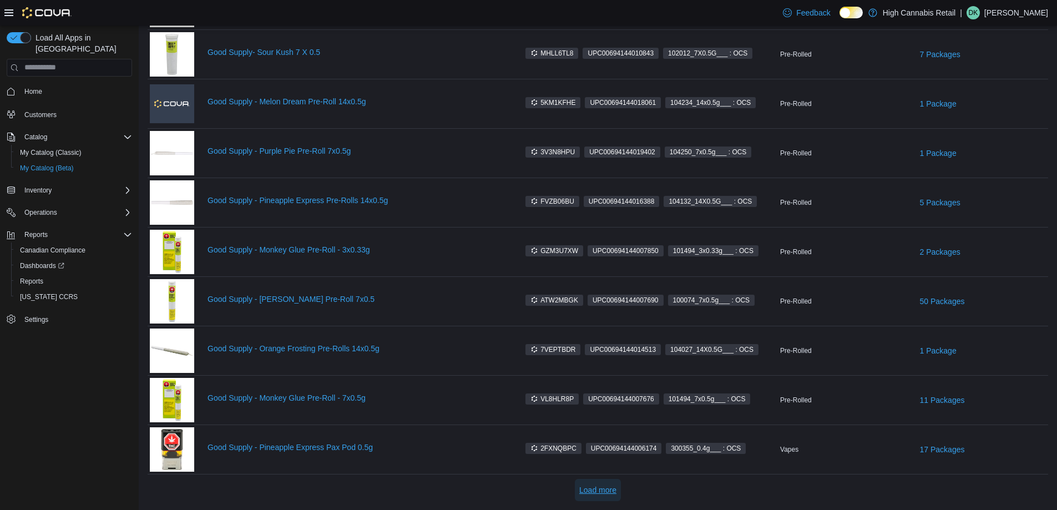
click at [616, 488] on span "Load more" at bounding box center [597, 489] width 37 height 11
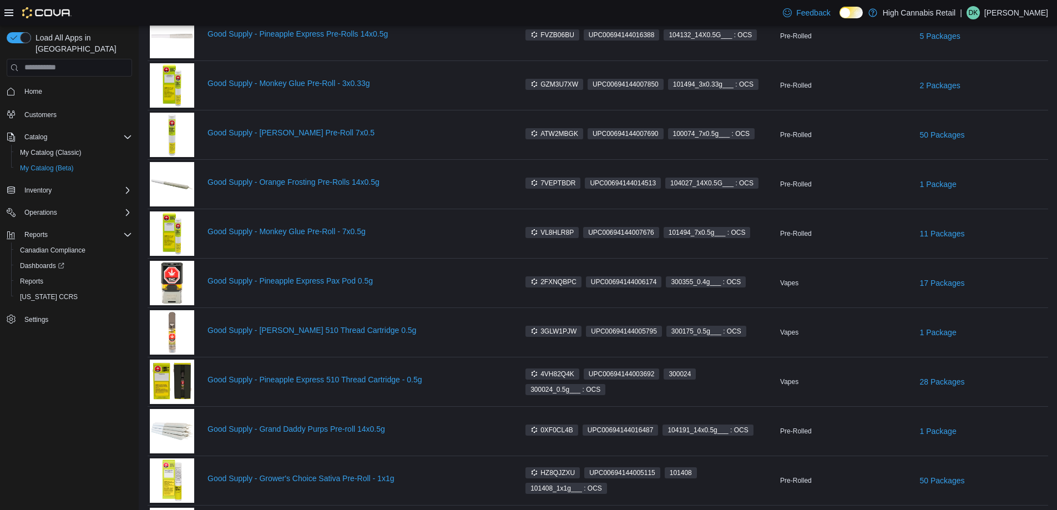
scroll to position [4963, 0]
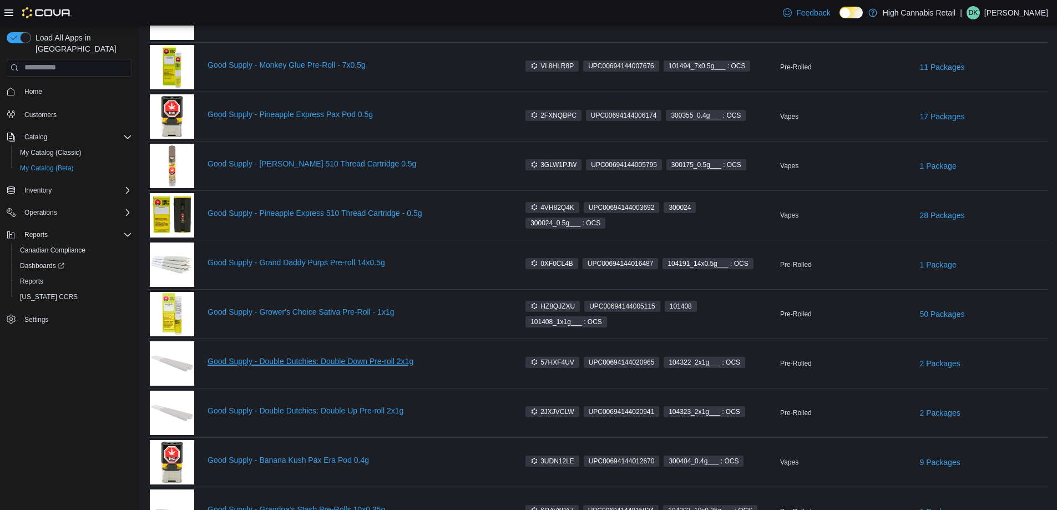
click at [375, 363] on link "Good Supply - Double Dutchies: Double Down Pre-roll 2x1g" at bounding box center [356, 361] width 298 height 9
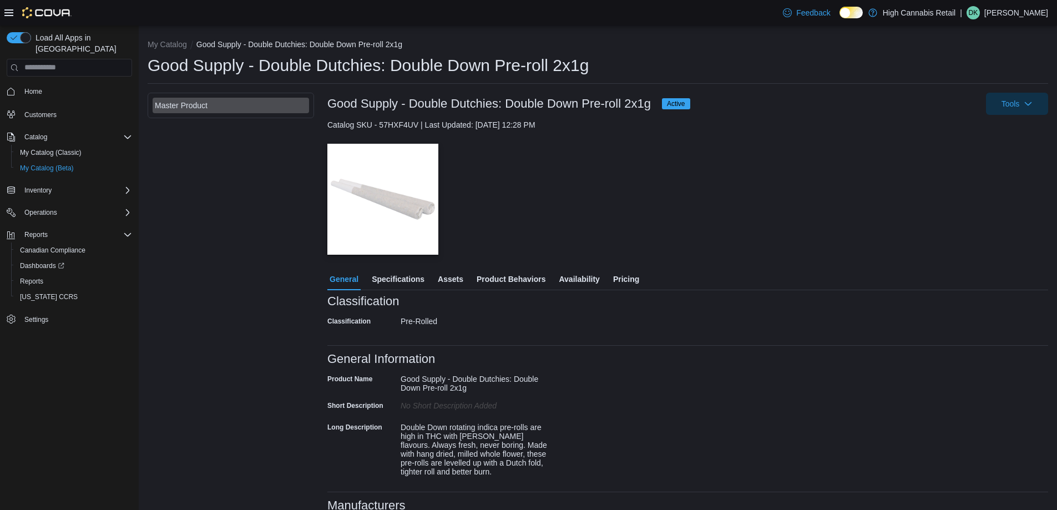
click at [621, 283] on span "Pricing" at bounding box center [626, 279] width 26 height 22
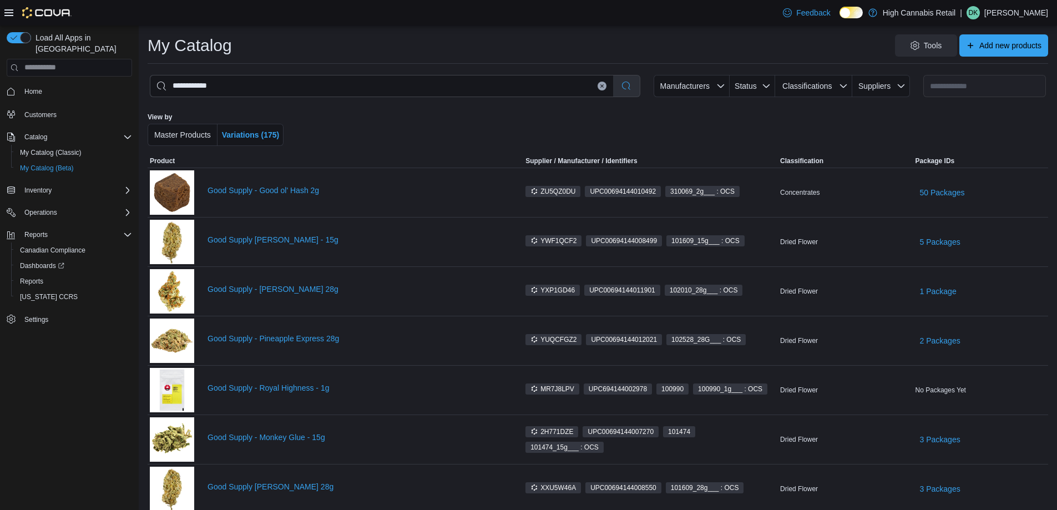
click at [603, 86] on icon "Clear input" at bounding box center [602, 85] width 3 height 3
select select "**********"
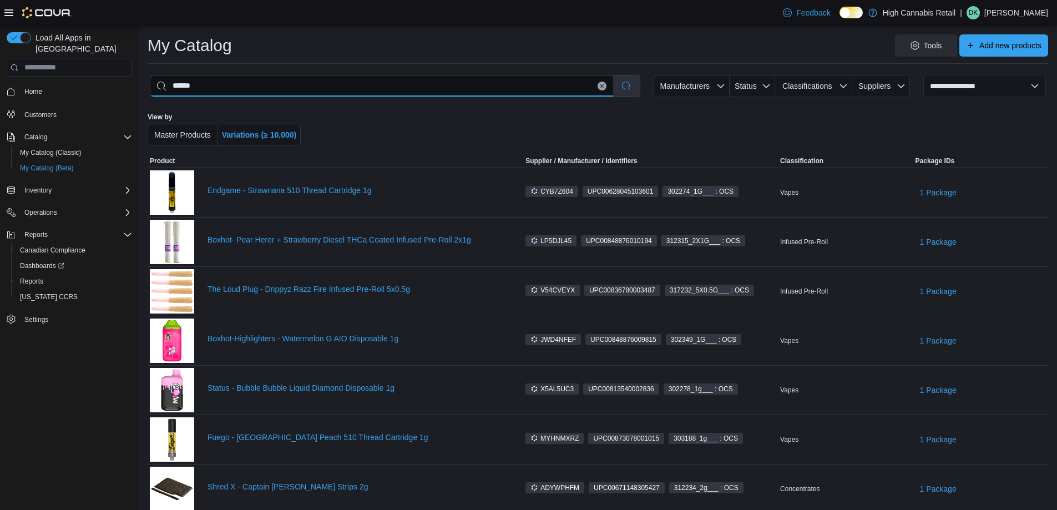
type input "******"
select select "*********"
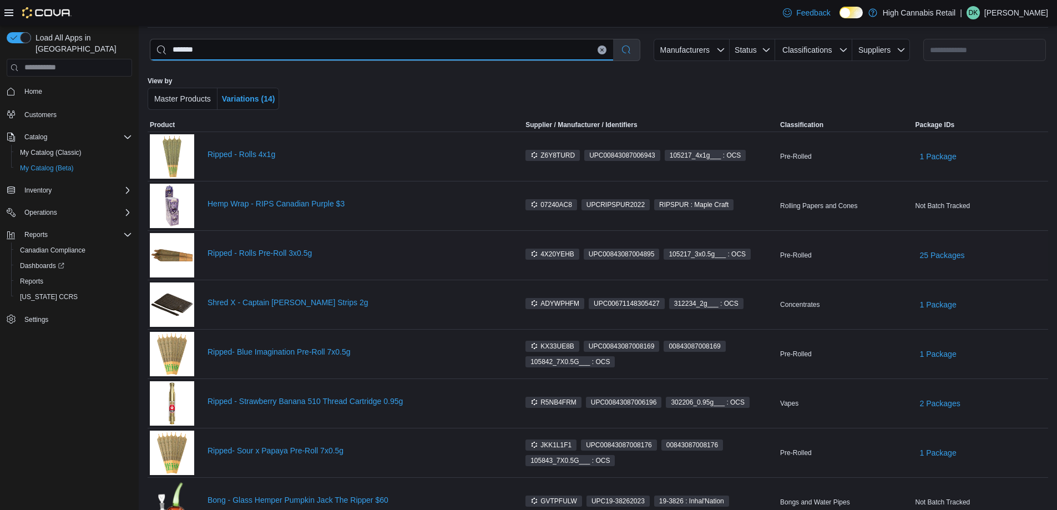
scroll to position [55, 0]
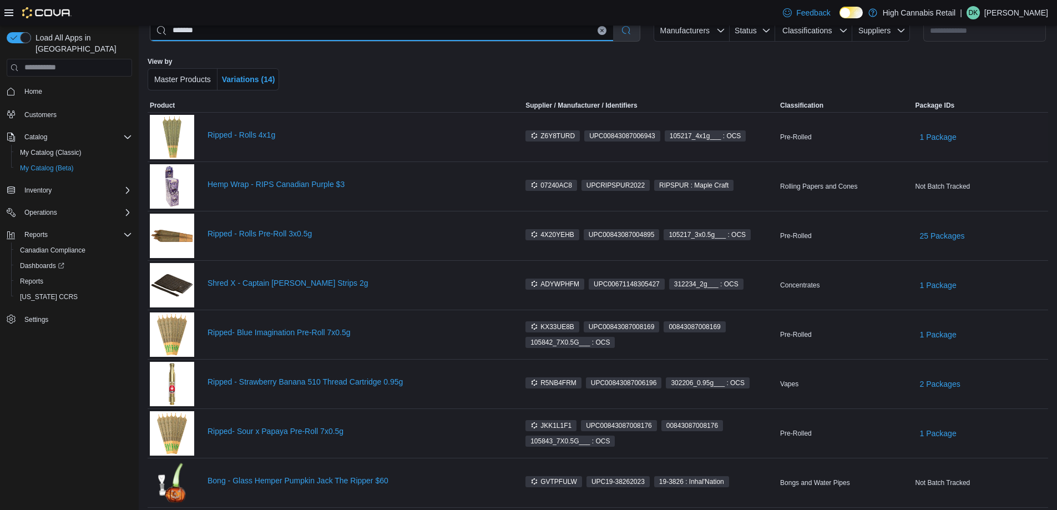
type input "******"
click at [239, 129] on div "Ripped - Rolls 4x1g" at bounding box center [328, 137] width 356 height 44
click at [242, 134] on link "Ripped - Rolls 4x1g" at bounding box center [356, 134] width 298 height 9
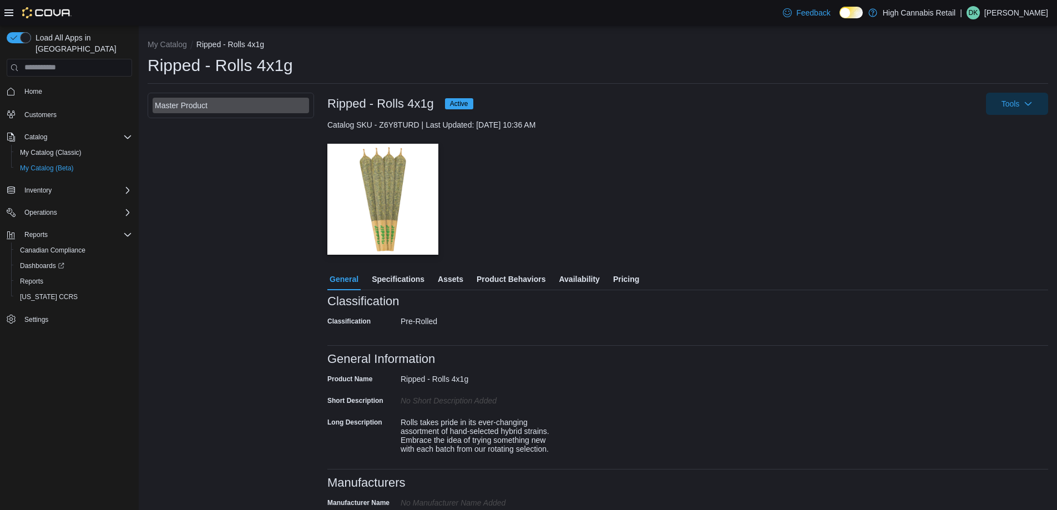
click at [631, 285] on span "Pricing" at bounding box center [626, 279] width 26 height 22
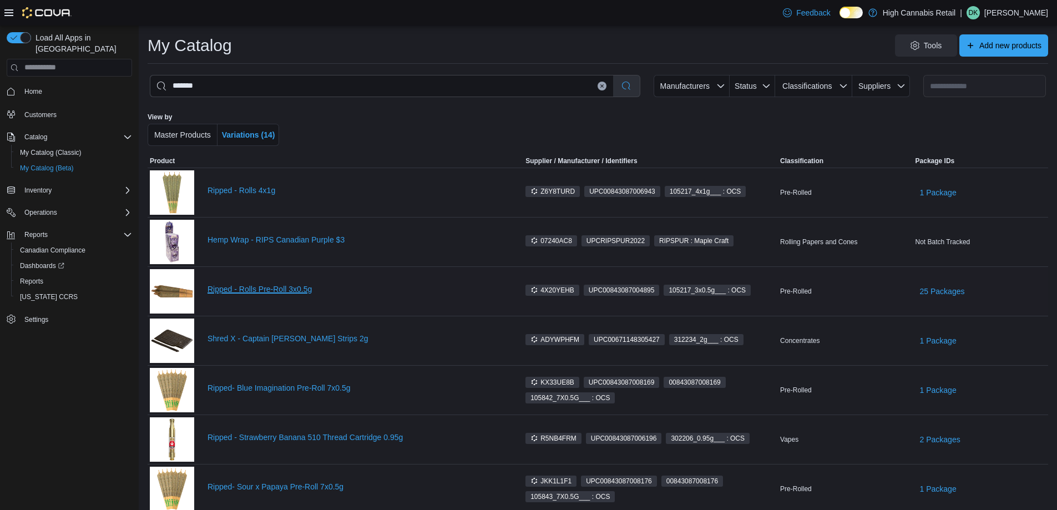
click at [286, 288] on link "Ripped - Rolls Pre-Roll 3x0.5g" at bounding box center [356, 289] width 298 height 9
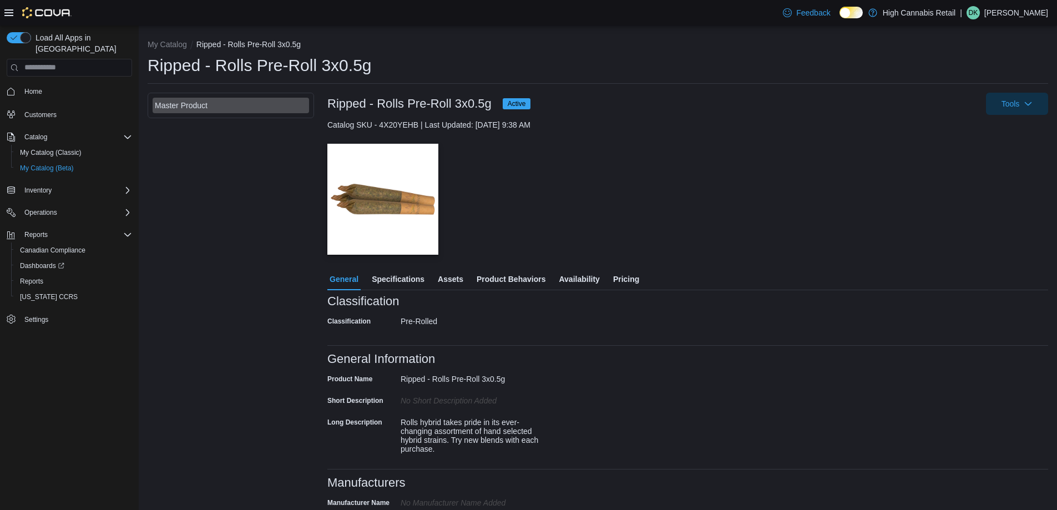
click at [626, 282] on span "Pricing" at bounding box center [626, 279] width 26 height 22
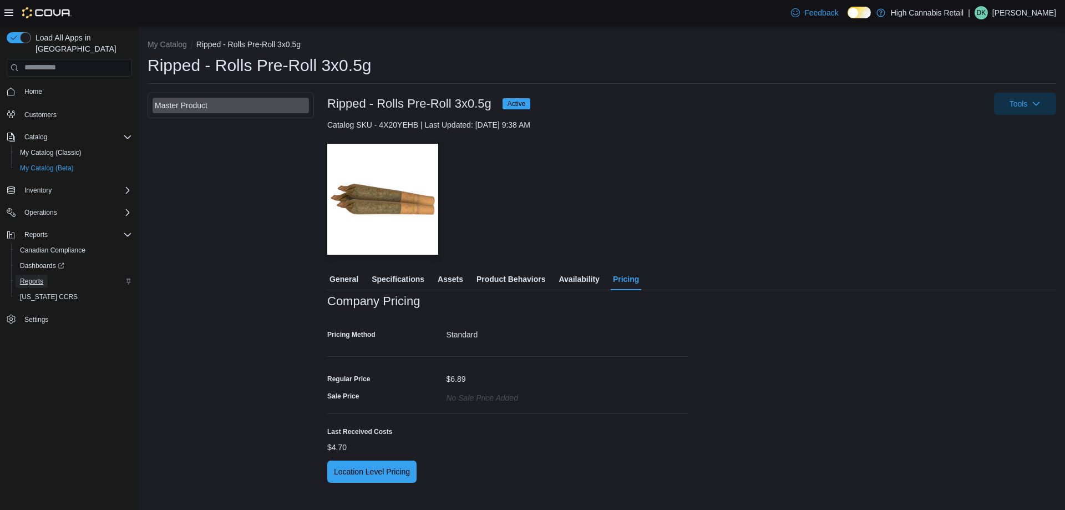
click at [40, 277] on span "Reports" at bounding box center [31, 281] width 23 height 9
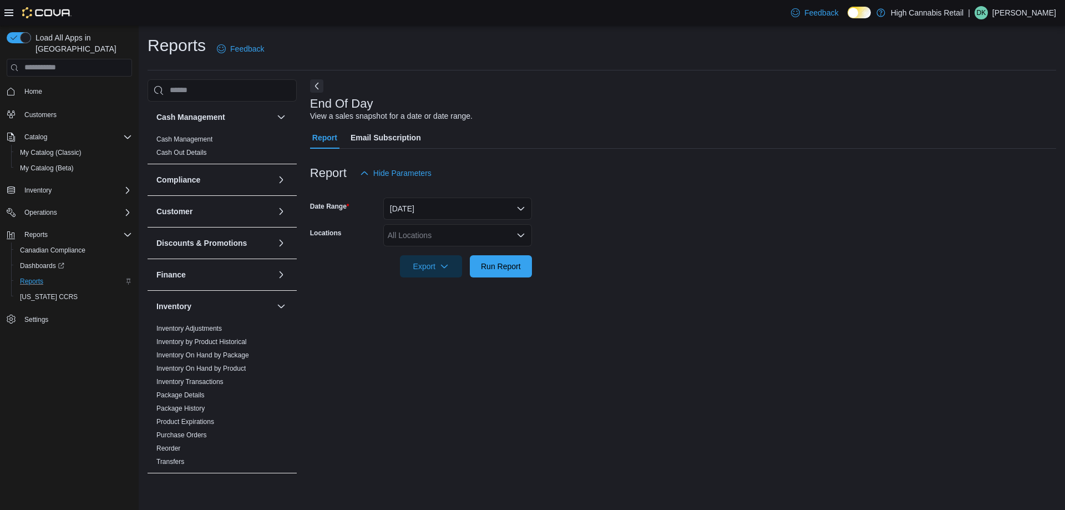
click at [455, 232] on div "All Locations" at bounding box center [457, 235] width 149 height 22
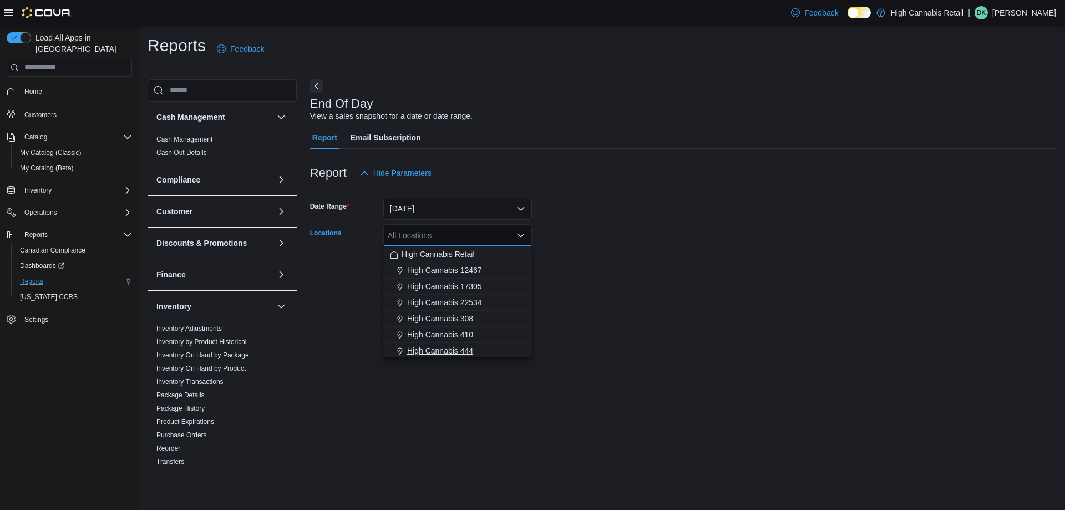
click at [486, 348] on div "High Cannabis 444" at bounding box center [457, 350] width 135 height 11
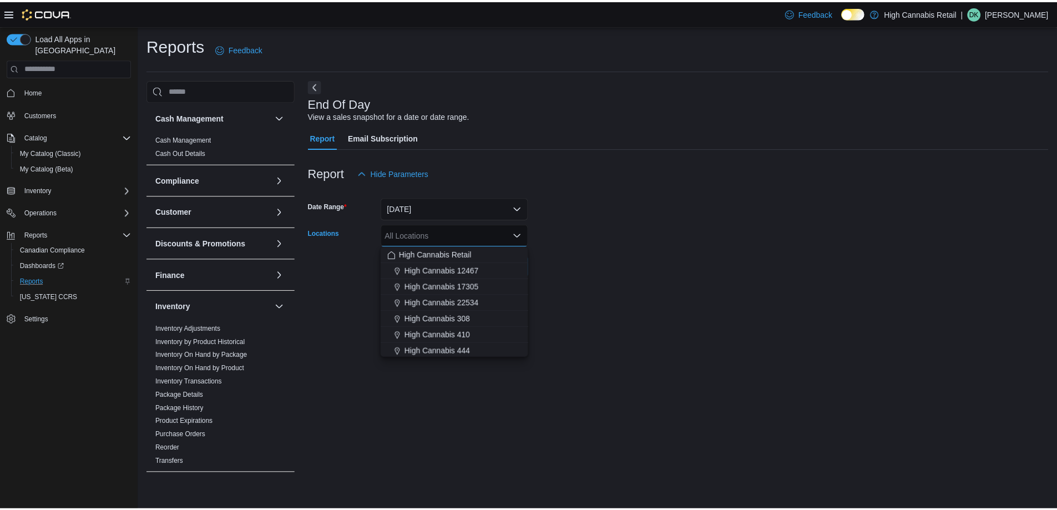
scroll to position [2, 0]
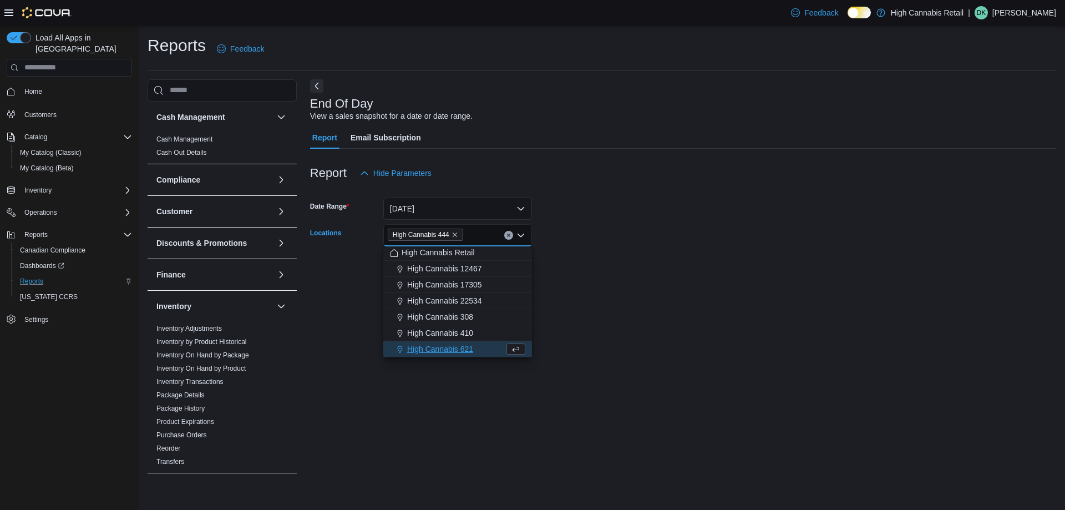
drag, startPoint x: 579, startPoint y: 302, endPoint x: 571, endPoint y: 302, distance: 8.3
click at [572, 302] on div "End Of Day View a sales snapshot for a date or date range. Report Email Subscri…" at bounding box center [683, 281] width 746 height 404
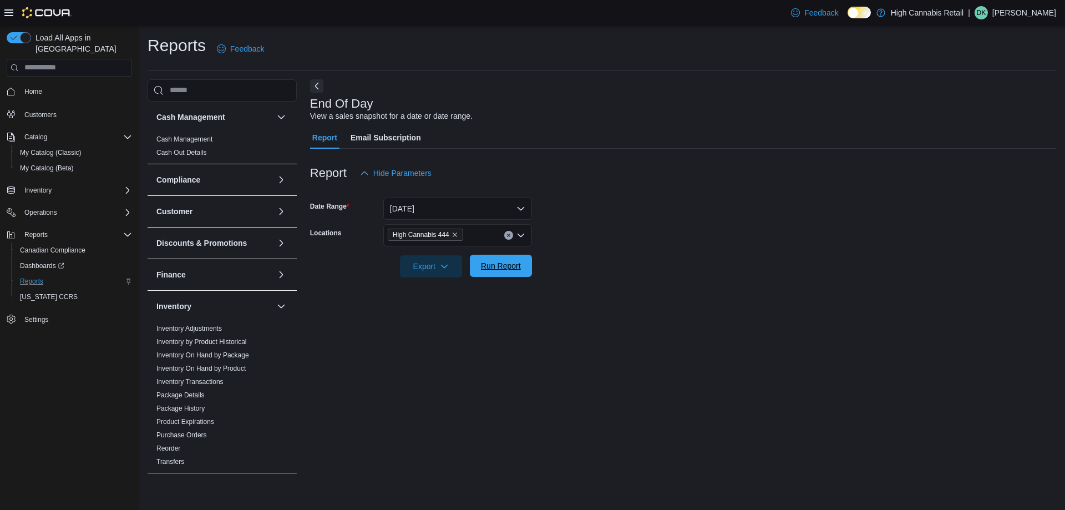
click at [493, 260] on span "Run Report" at bounding box center [500, 266] width 49 height 22
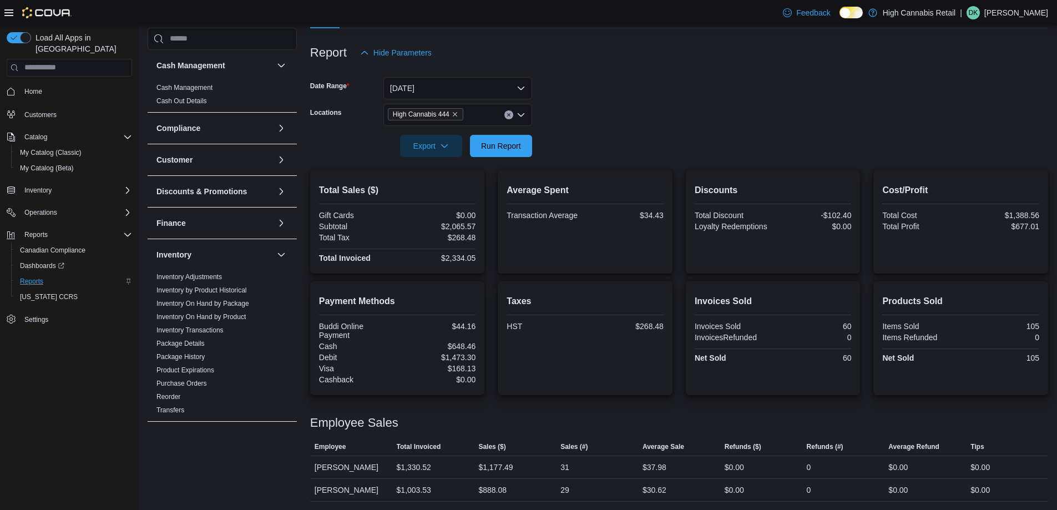
scroll to position [121, 0]
click at [493, 95] on button "[DATE]" at bounding box center [457, 88] width 149 height 22
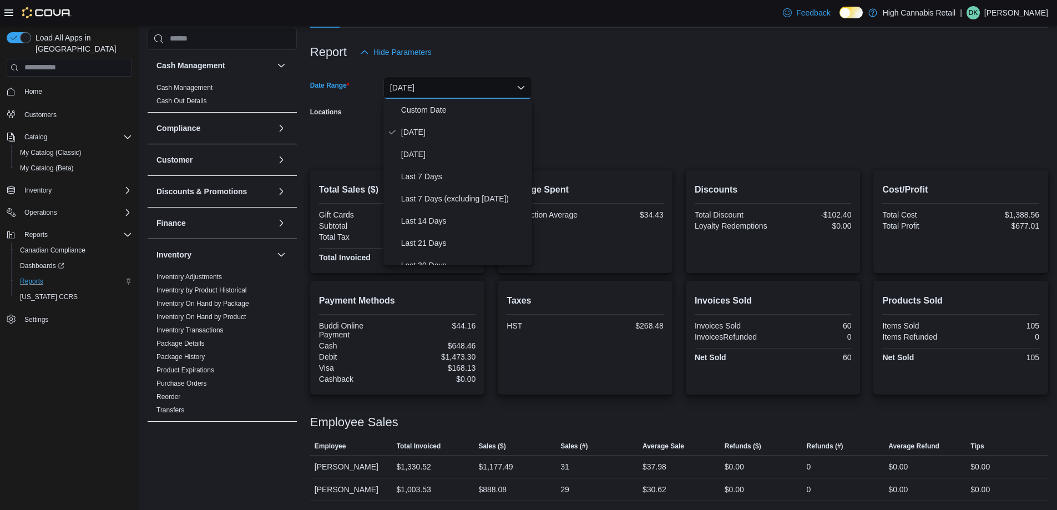
click at [568, 146] on form "Date Range [DATE] Locations High Cannabis 444 Export Run Report" at bounding box center [679, 109] width 738 height 93
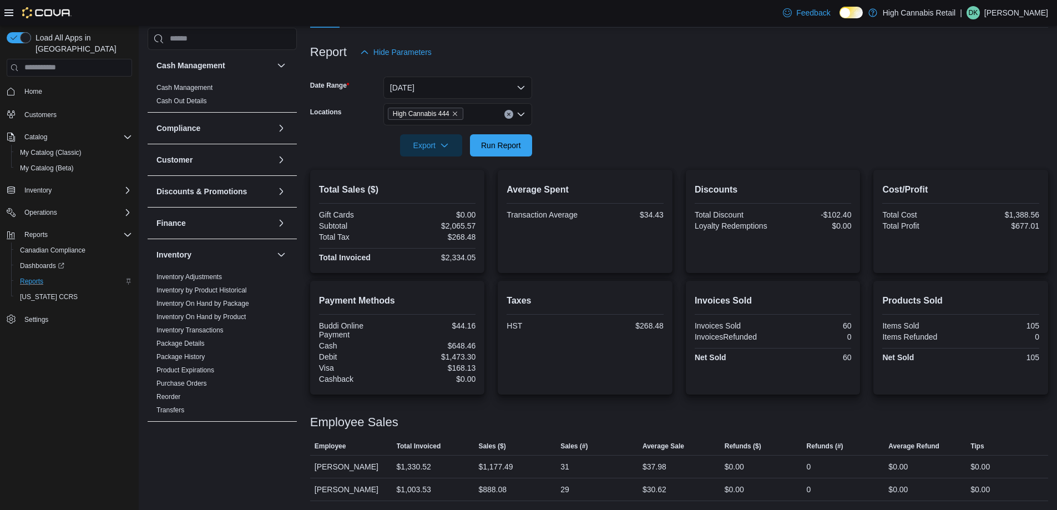
click at [509, 114] on icon "Clear input" at bounding box center [508, 114] width 3 height 3
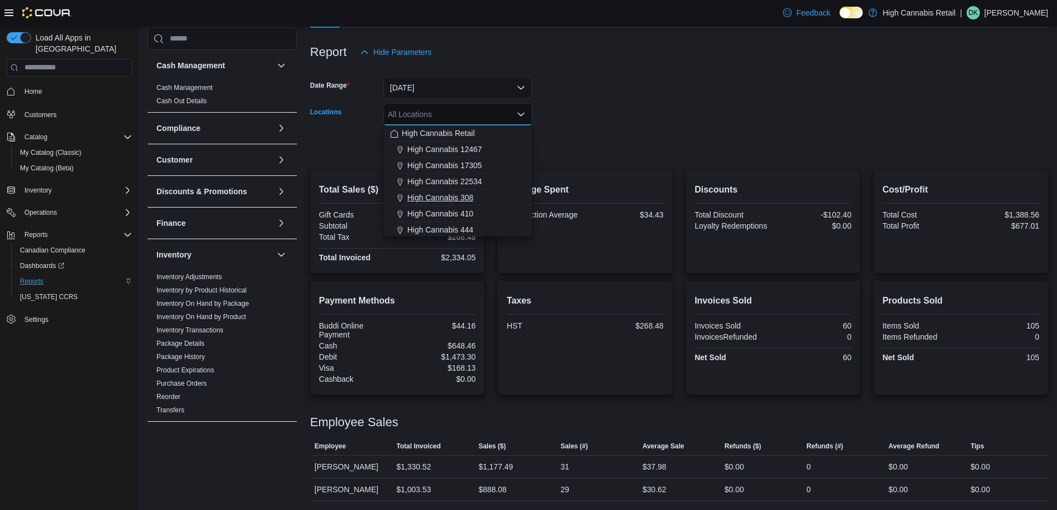
click at [493, 200] on div "High Cannabis 308" at bounding box center [457, 197] width 135 height 11
click at [580, 143] on form "Date Range [DATE] Locations High Cannabis 308 Combo box. Selected. High Cannabi…" at bounding box center [679, 109] width 738 height 93
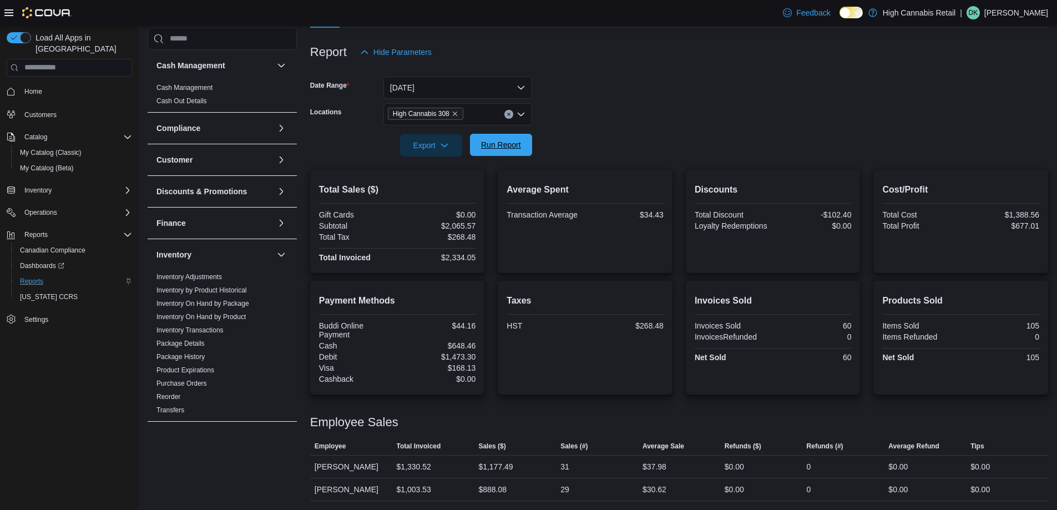
click at [511, 144] on span "Run Report" at bounding box center [501, 144] width 40 height 11
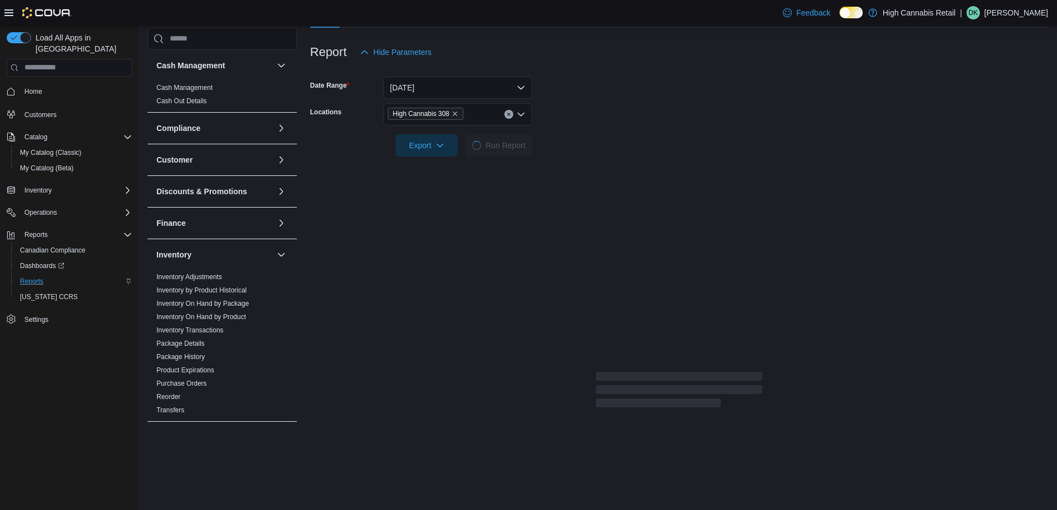
scroll to position [78, 0]
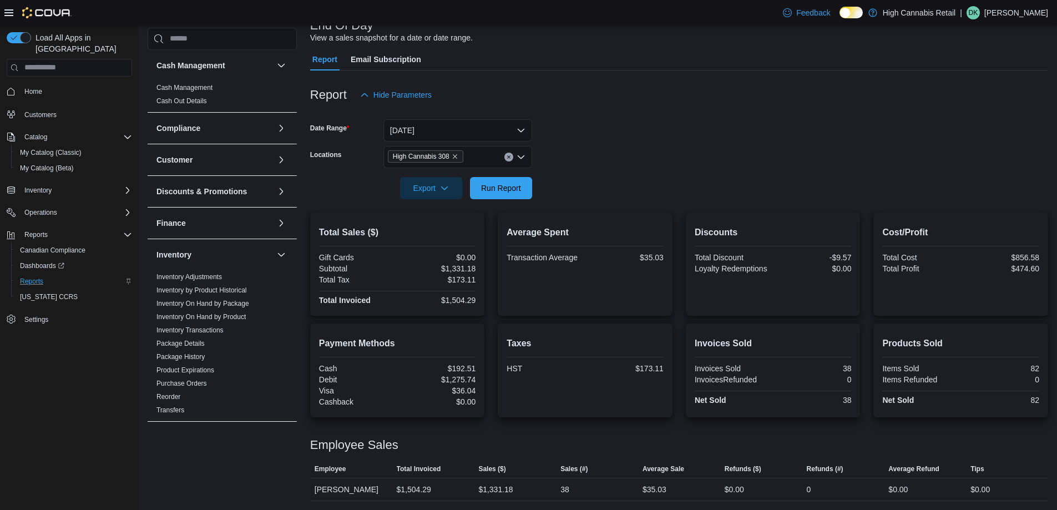
click at [513, 155] on div "High Cannabis 308" at bounding box center [457, 157] width 149 height 22
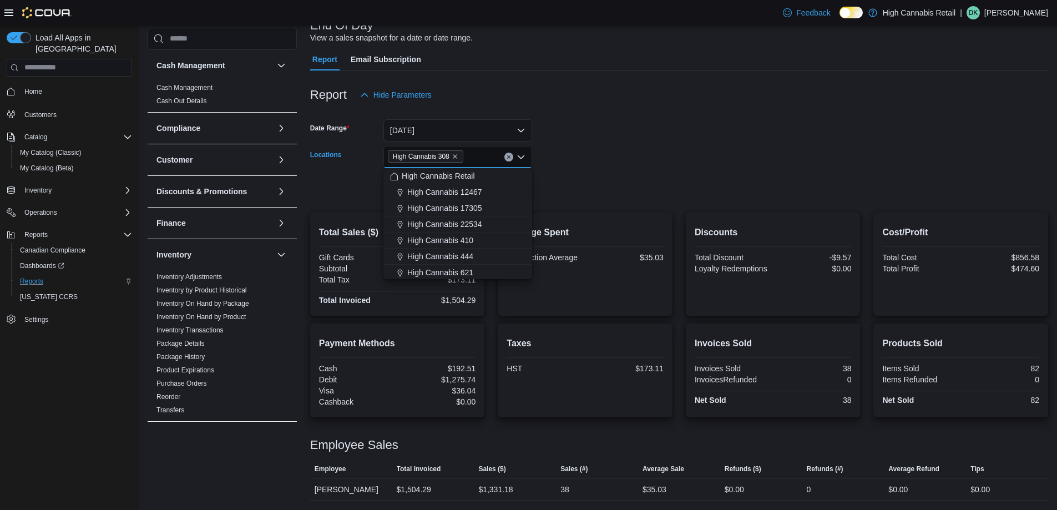
click at [504, 155] on button "Clear input" at bounding box center [508, 157] width 9 height 9
click at [495, 268] on div "High Cannabis 444" at bounding box center [457, 272] width 135 height 11
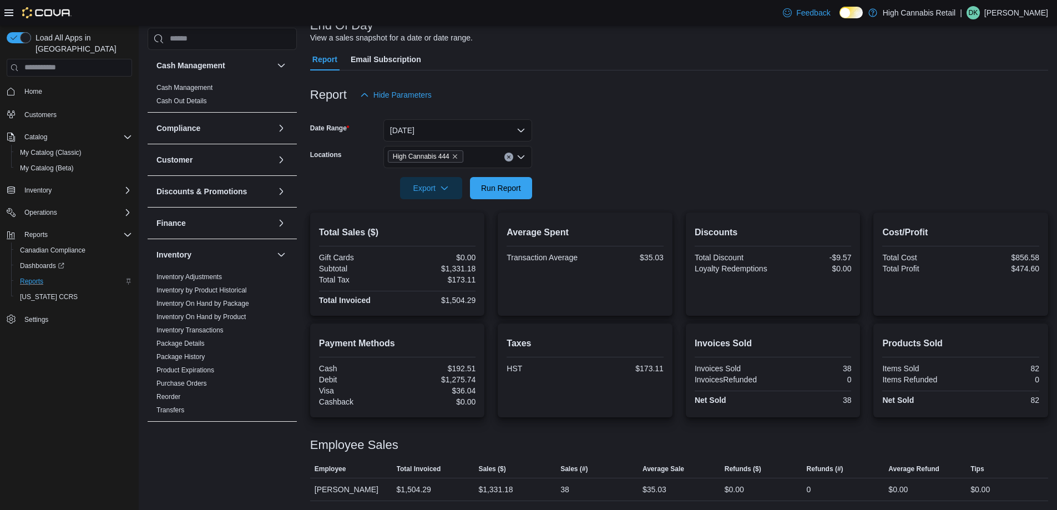
click at [566, 200] on div at bounding box center [679, 205] width 738 height 13
click at [499, 189] on span "Run Report" at bounding box center [501, 187] width 40 height 11
